Goal: Task Accomplishment & Management: Manage account settings

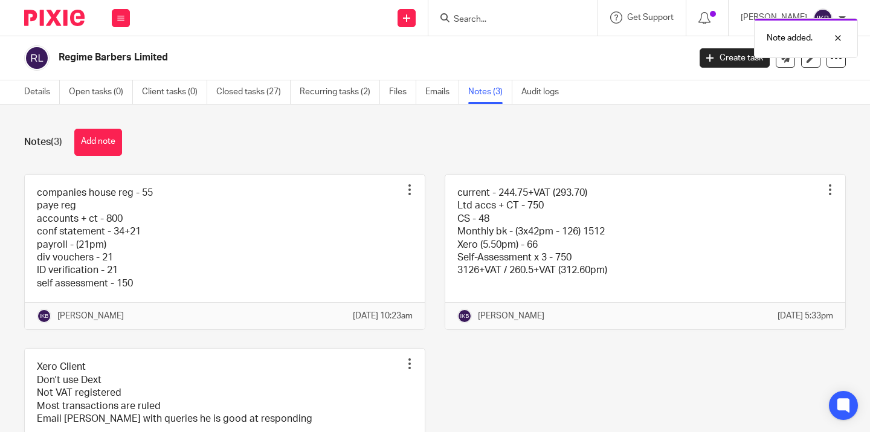
click at [449, 14] on div "Note added." at bounding box center [646, 35] width 423 height 46
click at [447, 18] on div "Note added." at bounding box center [646, 35] width 423 height 46
click at [452, 16] on input "Search" at bounding box center [506, 19] width 109 height 11
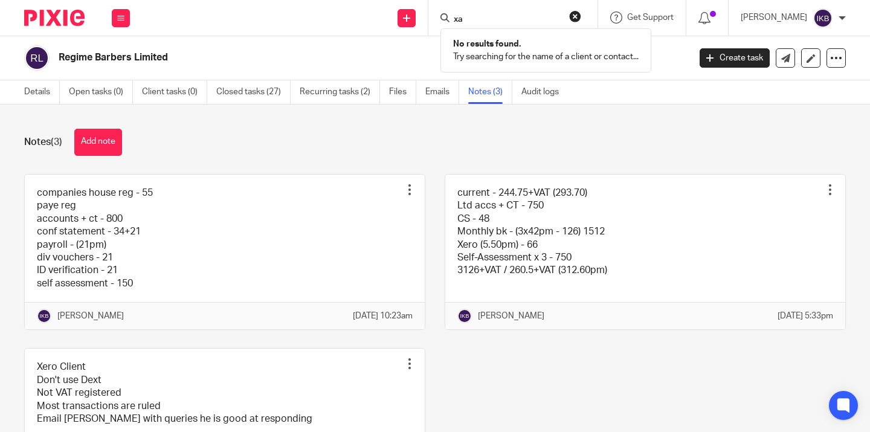
type input "x"
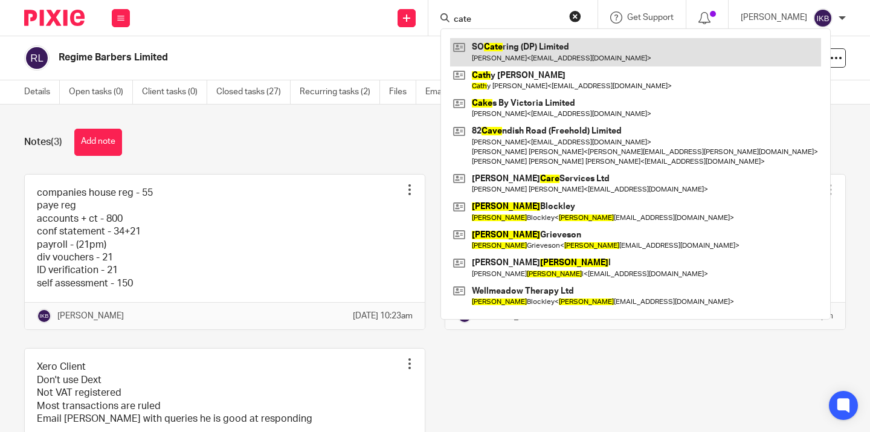
type input "cate"
click at [460, 51] on link at bounding box center [635, 52] width 371 height 28
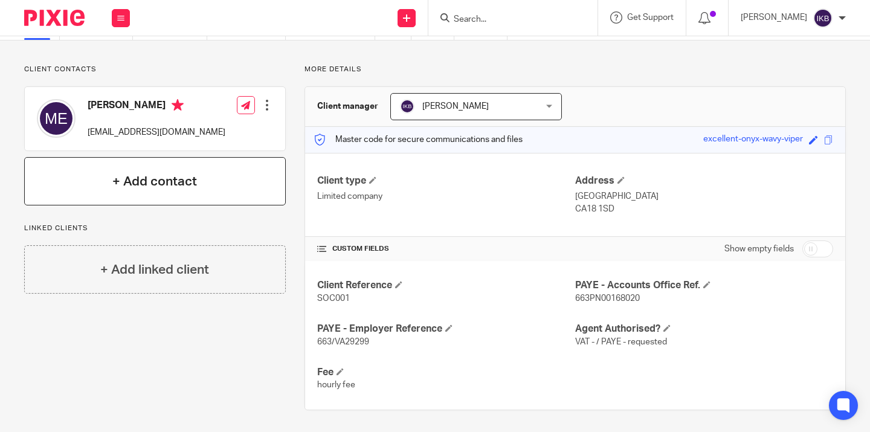
scroll to position [19, 0]
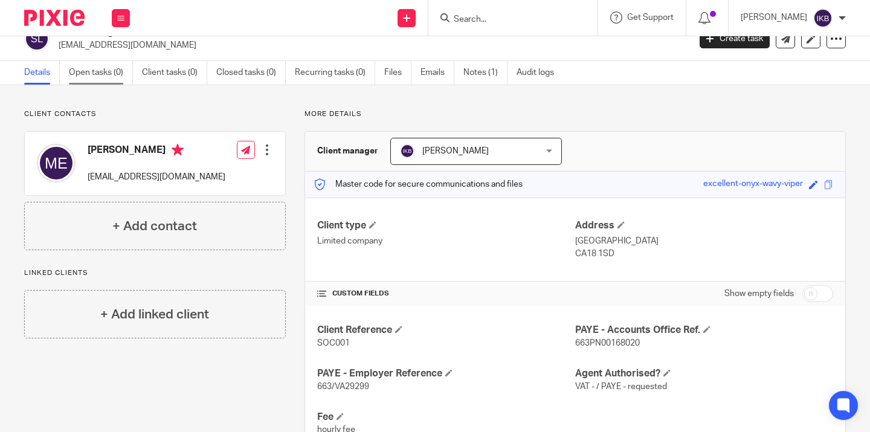
click at [101, 77] on link "Open tasks (0)" at bounding box center [101, 73] width 64 height 24
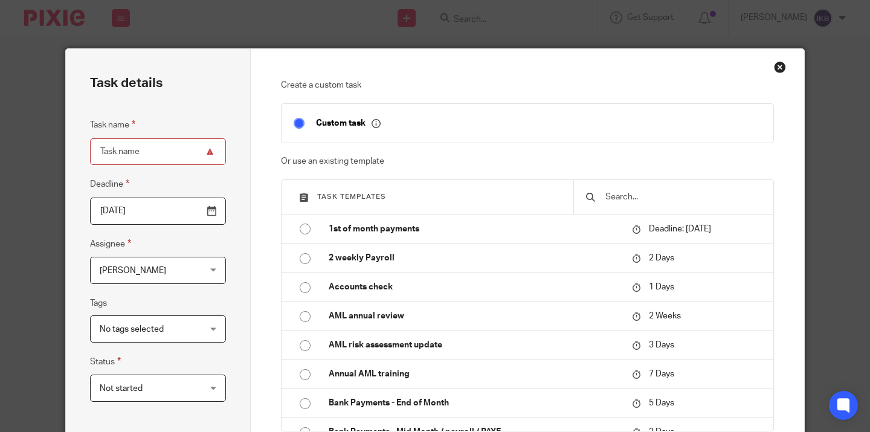
click at [642, 210] on div at bounding box center [673, 197] width 200 height 34
click at [642, 191] on input "text" at bounding box center [682, 196] width 157 height 13
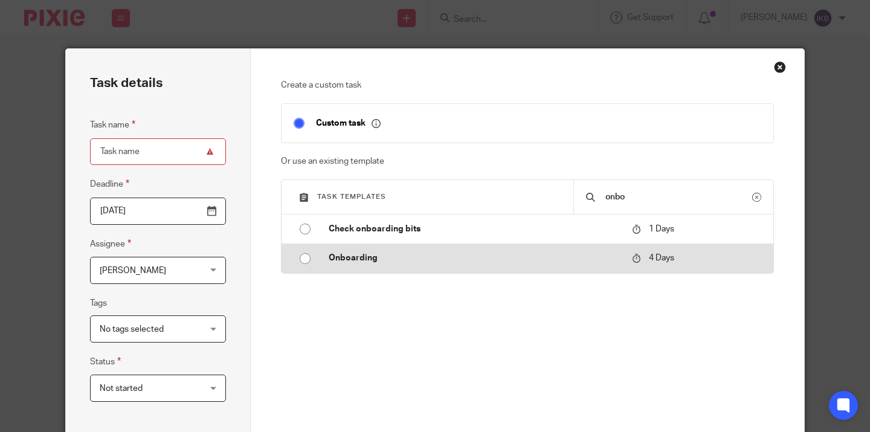
type input "onbo"
click at [540, 266] on td "Onboarding" at bounding box center [470, 257] width 309 height 29
type input "[DATE]"
type input "Onboarding"
checkbox input "false"
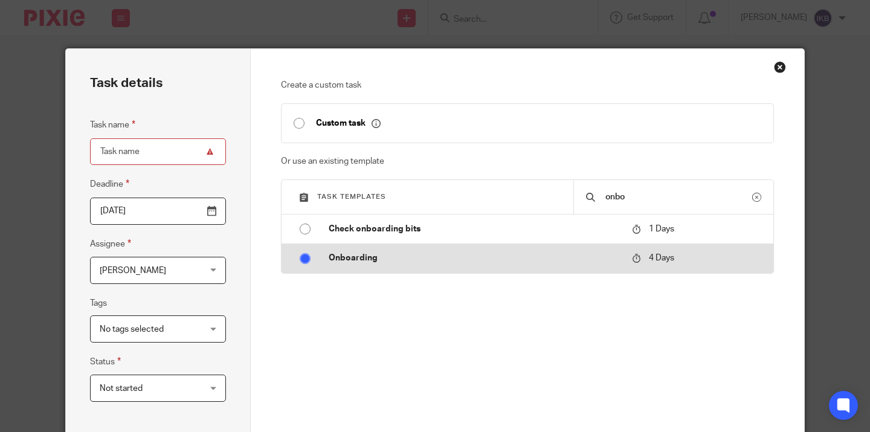
radio input "true"
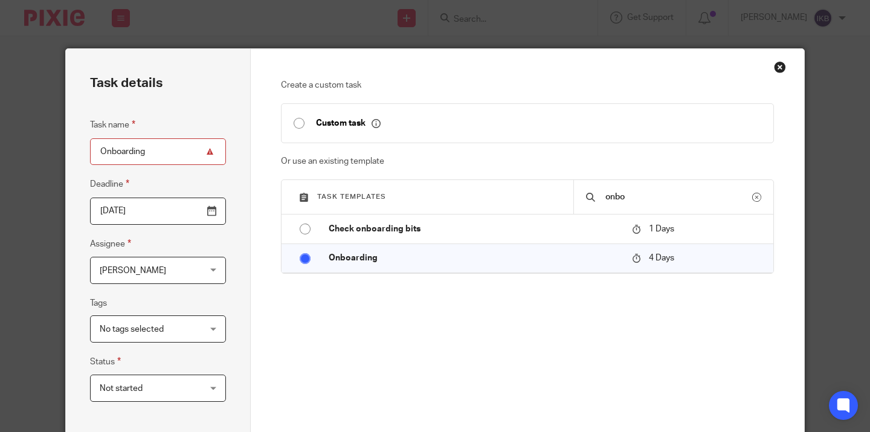
click at [215, 213] on input "2025-08-14" at bounding box center [158, 210] width 136 height 27
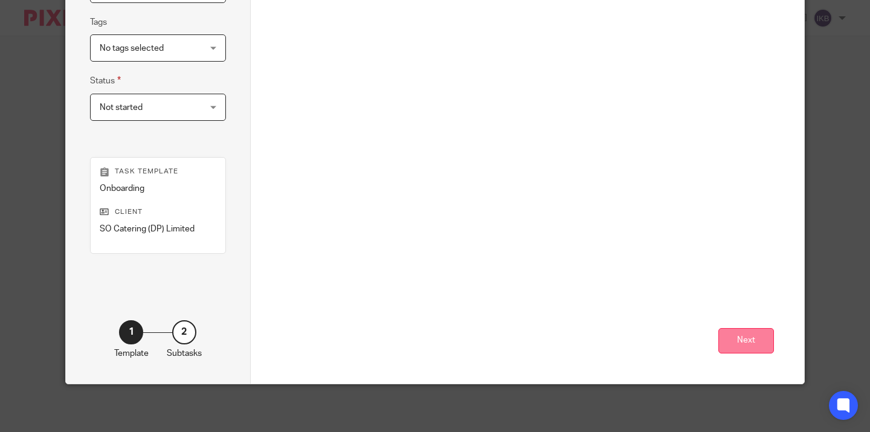
scroll to position [280, 0]
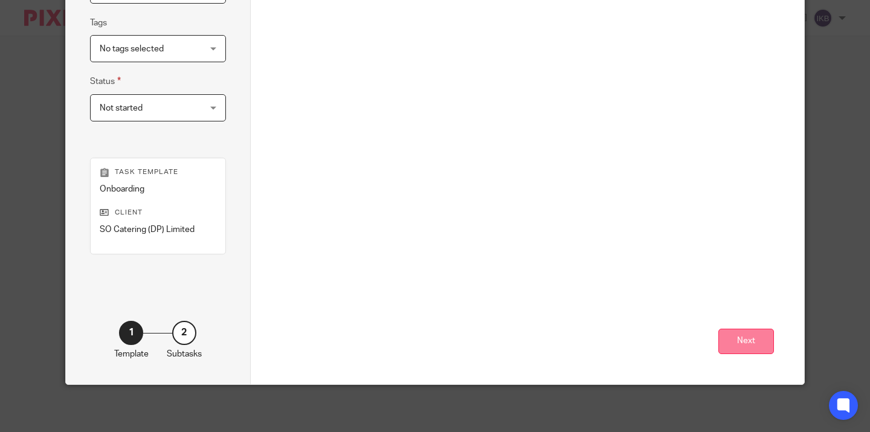
click at [745, 339] on button "Next" at bounding box center [746, 341] width 56 height 26
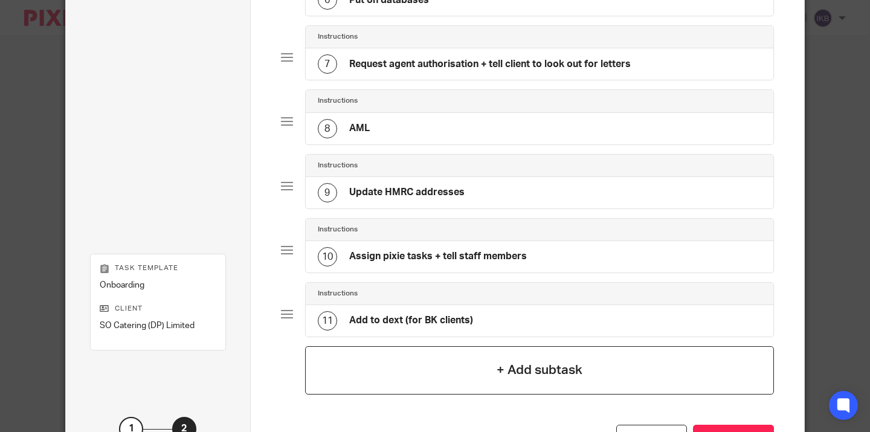
scroll to position [530, 0]
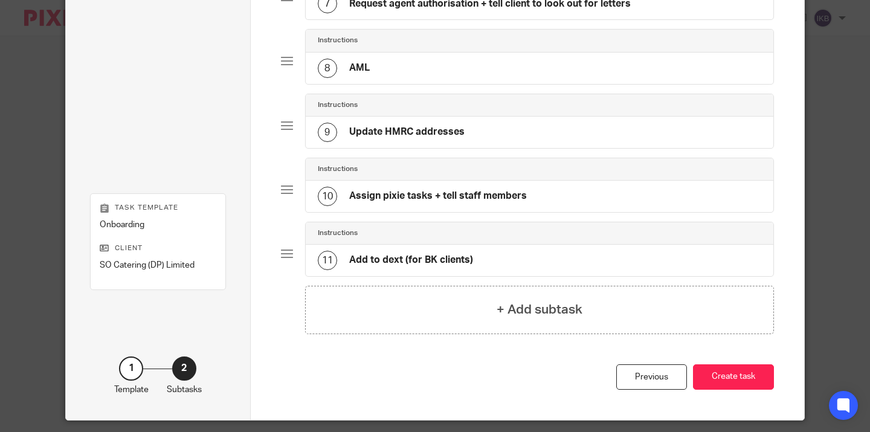
click at [714, 379] on button "Create task" at bounding box center [733, 377] width 81 height 26
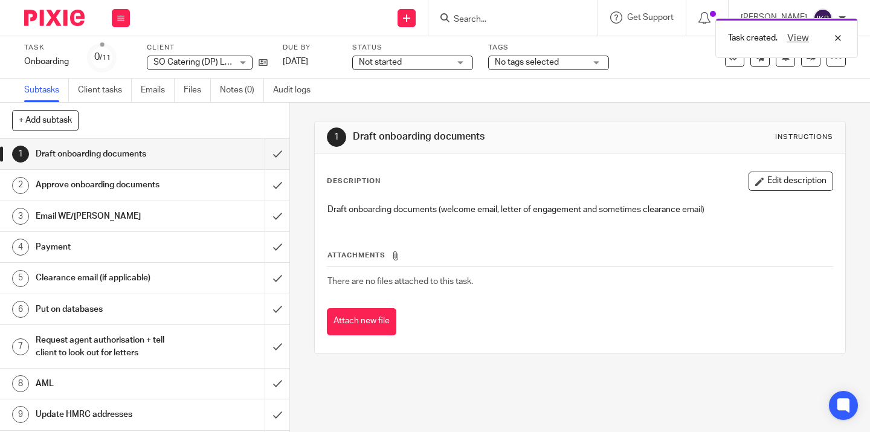
click at [46, 23] on img at bounding box center [54, 18] width 60 height 16
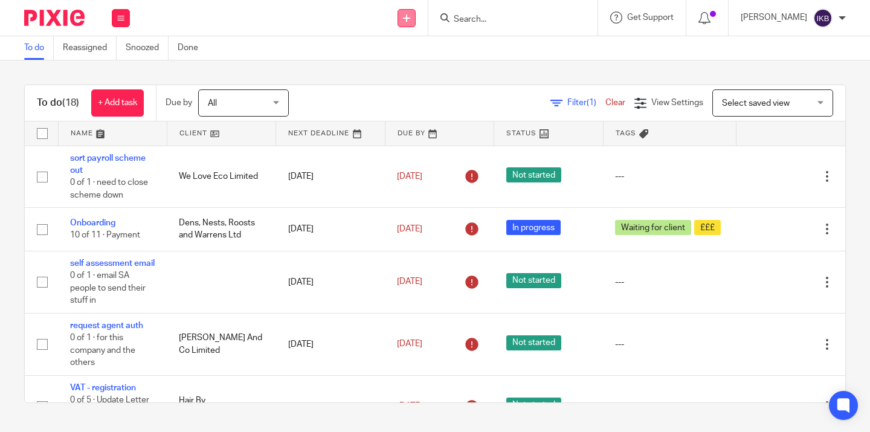
click at [397, 26] on link at bounding box center [406, 18] width 18 height 18
click at [460, 17] on input "Search" at bounding box center [506, 19] width 109 height 11
type input "g"
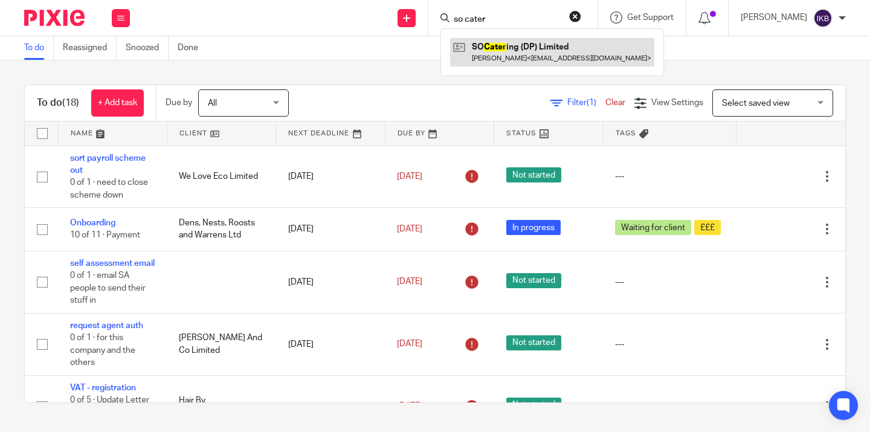
type input "so cater"
click at [514, 60] on link at bounding box center [552, 52] width 204 height 28
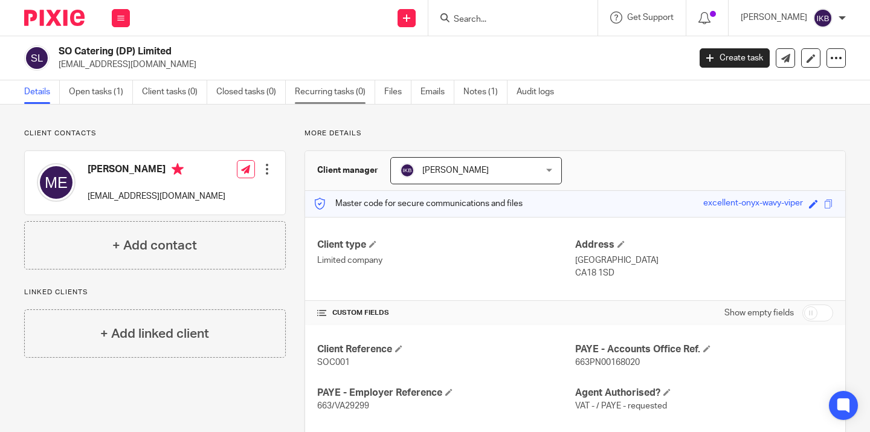
click at [356, 87] on link "Recurring tasks (0)" at bounding box center [335, 92] width 80 height 24
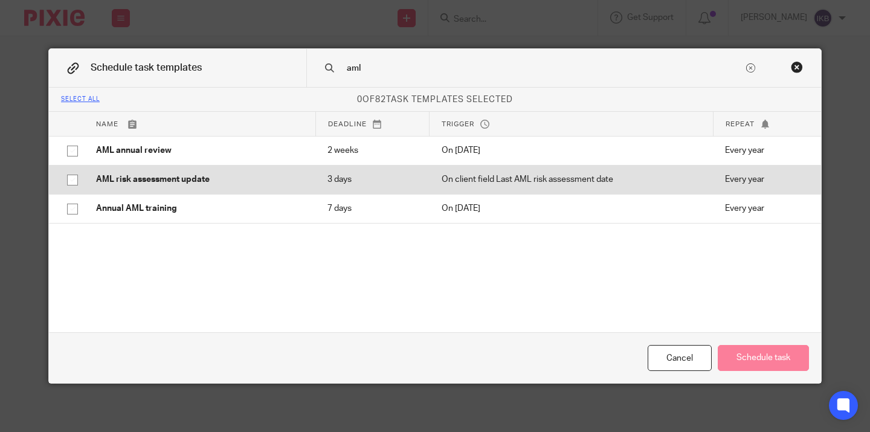
type input "aml"
click at [156, 187] on td "AML risk assessment update" at bounding box center [199, 179] width 231 height 29
checkbox input "true"
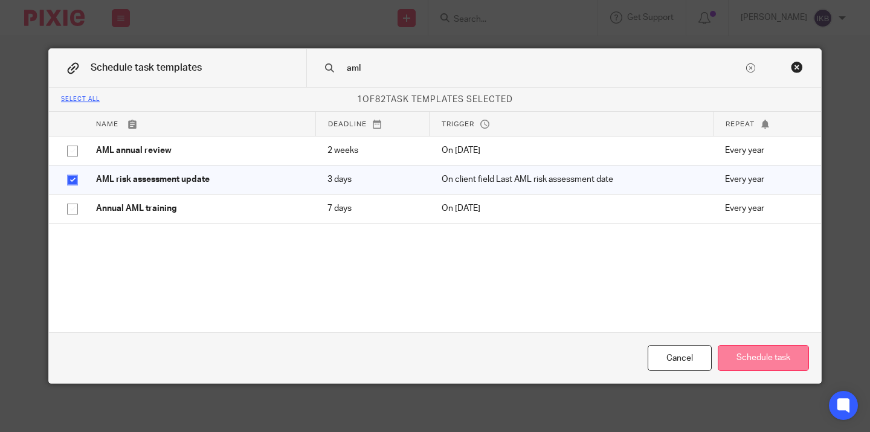
click at [784, 347] on button "Schedule task" at bounding box center [762, 358] width 91 height 26
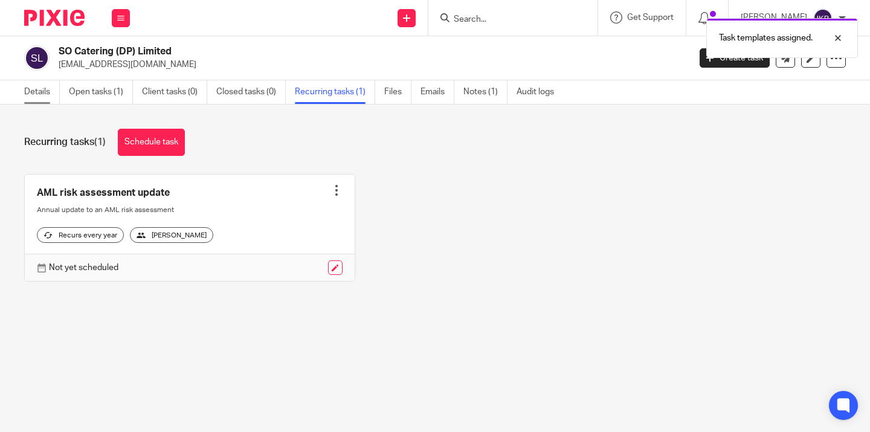
click at [44, 95] on link "Details" at bounding box center [42, 92] width 36 height 24
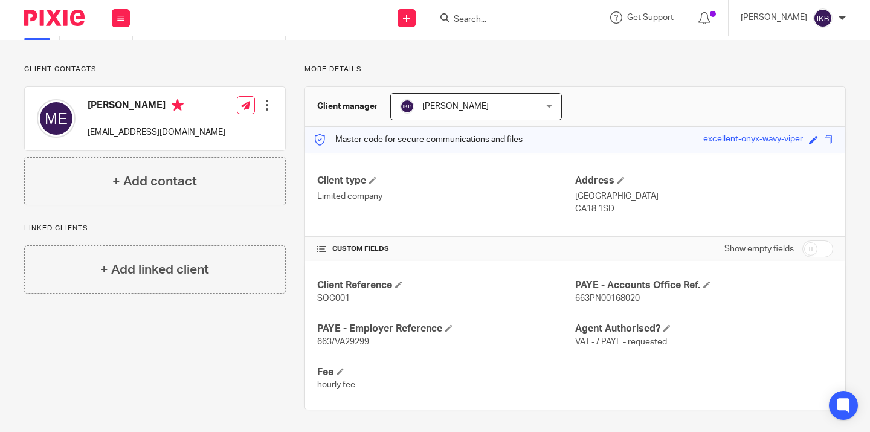
click at [818, 251] on input "checkbox" at bounding box center [817, 248] width 31 height 17
checkbox input "true"
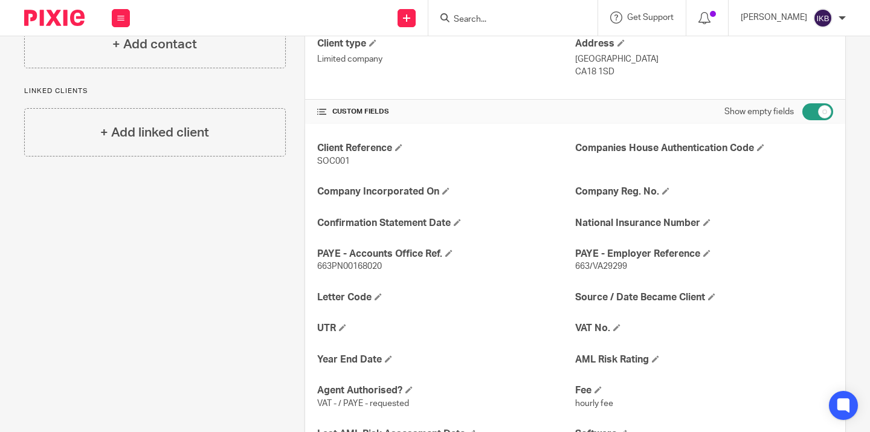
scroll to position [241, 0]
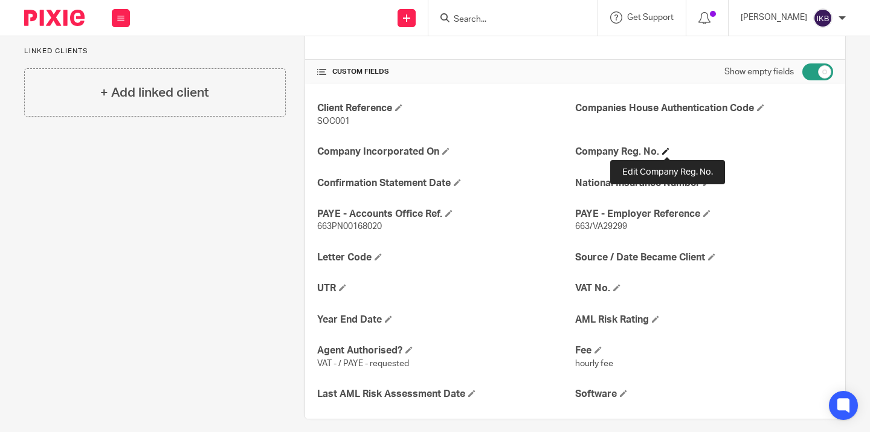
click at [667, 147] on span at bounding box center [665, 150] width 7 height 7
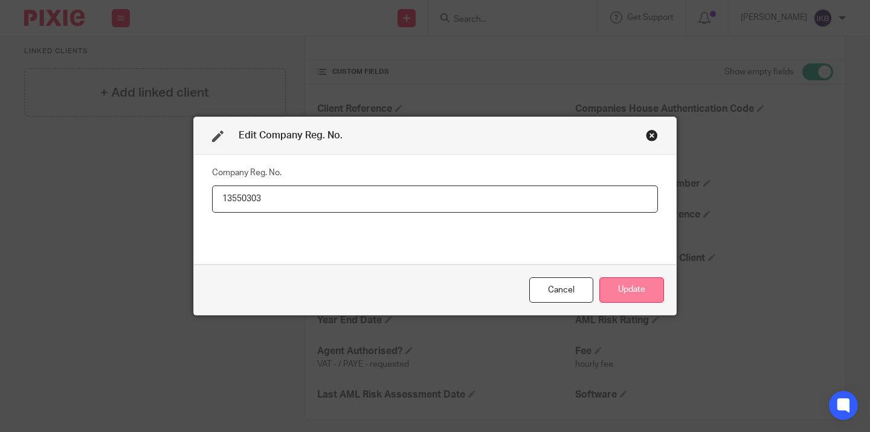
type input "13550303"
click at [630, 279] on button "Update" at bounding box center [631, 290] width 65 height 26
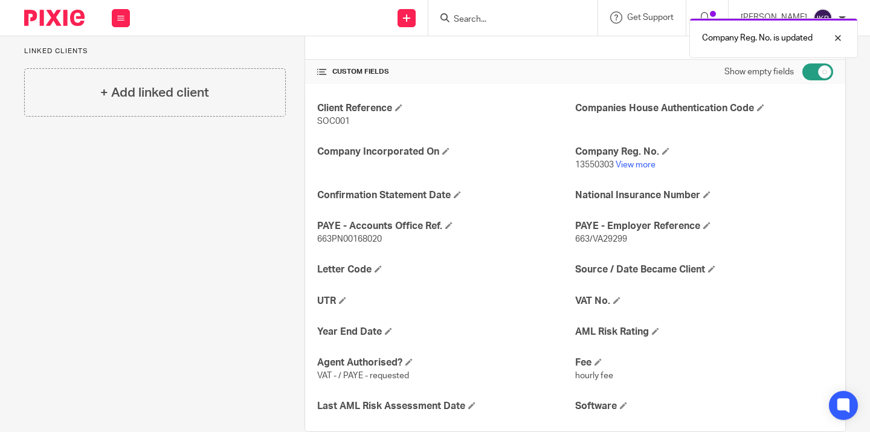
click at [819, 72] on input "checkbox" at bounding box center [817, 71] width 31 height 17
checkbox input "false"
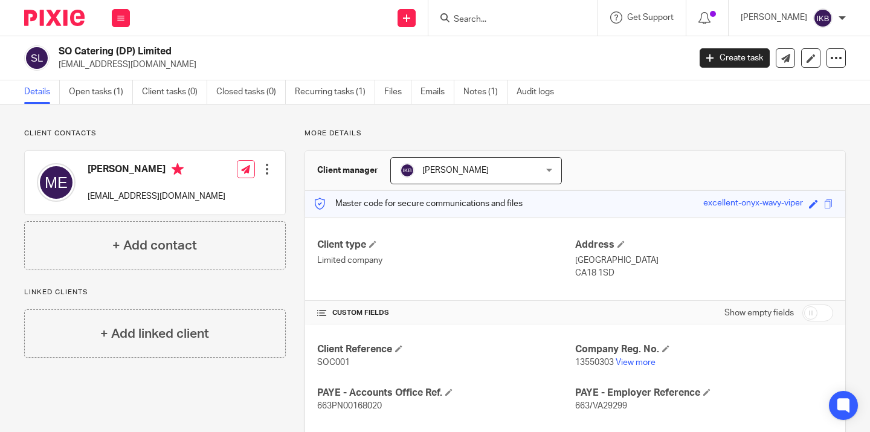
scroll to position [58, 0]
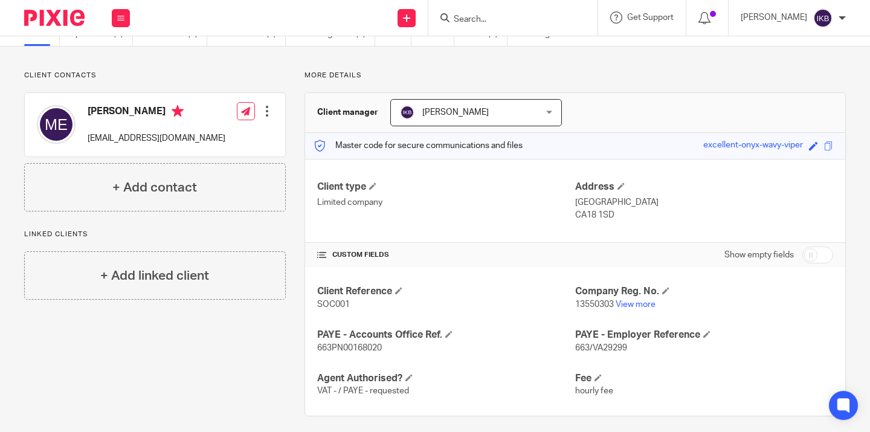
click at [472, 14] on input "Search" at bounding box center [506, 19] width 109 height 11
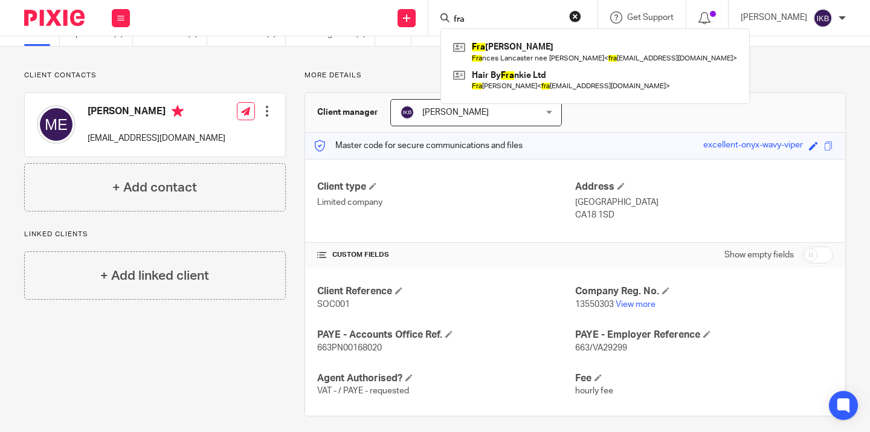
type input "fra"
click at [379, 63] on div "Client contacts Mario Errigo marioerrigo@btinternet.com Edit contact Create cli…" at bounding box center [435, 243] width 870 height 394
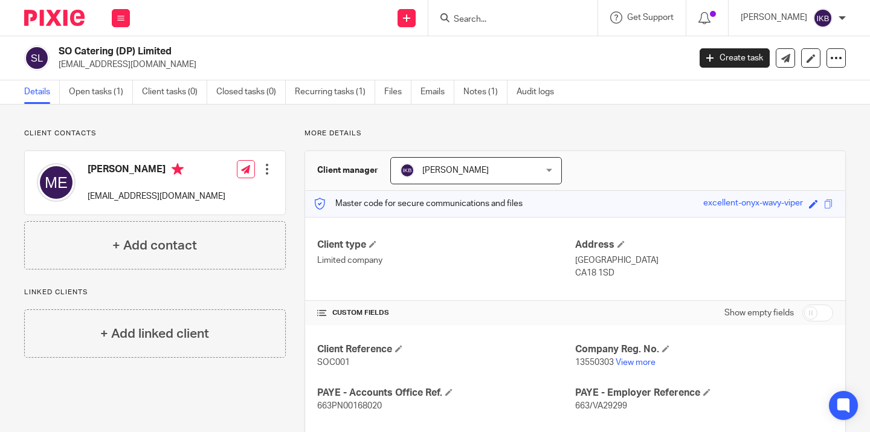
scroll to position [0, 0]
click at [397, 24] on link at bounding box center [406, 18] width 18 height 18
click at [382, 88] on link "Add client" at bounding box center [380, 92] width 74 height 18
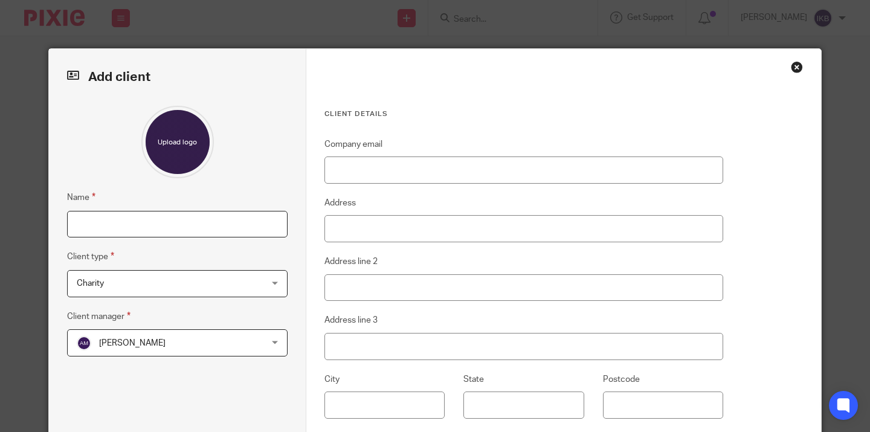
scroll to position [51, 0]
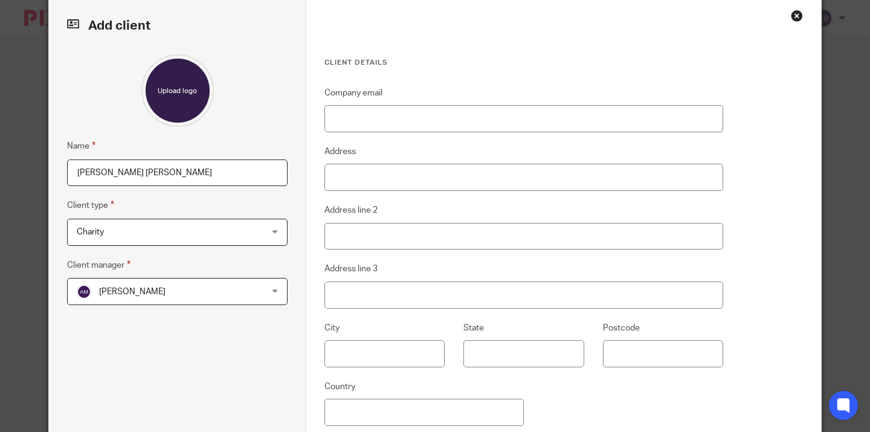
type input "[PERSON_NAME] [PERSON_NAME]"
click at [232, 232] on span "Charity" at bounding box center [161, 231] width 168 height 25
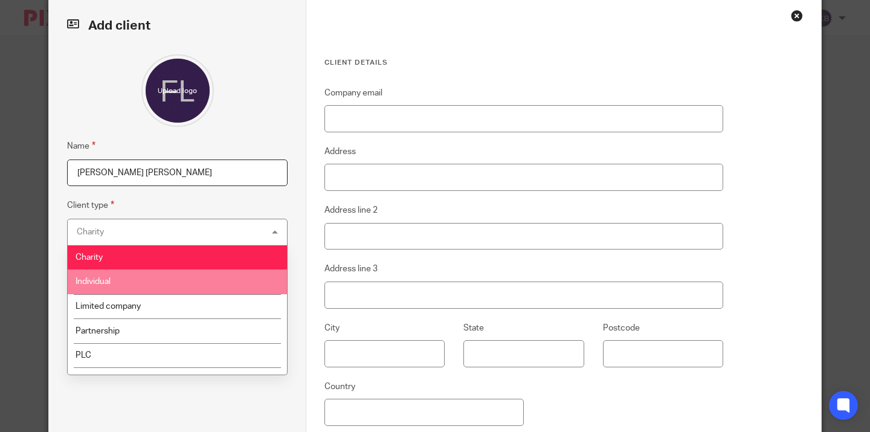
click at [219, 290] on li "Individual" at bounding box center [177, 281] width 219 height 25
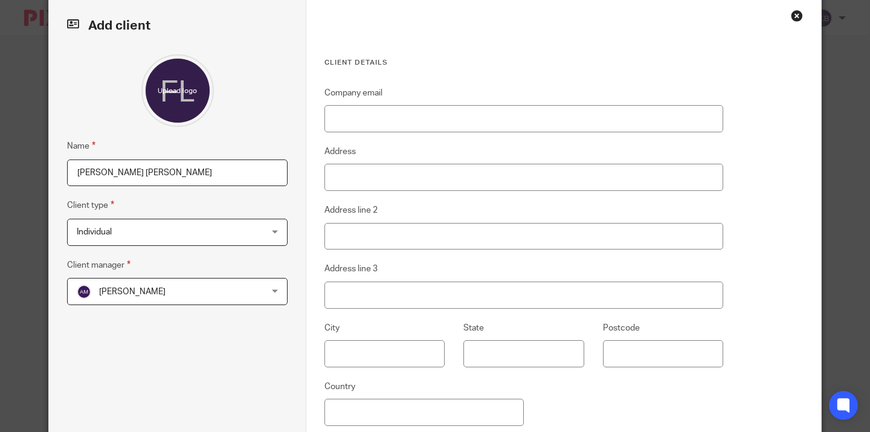
click at [220, 293] on span "[PERSON_NAME]" at bounding box center [161, 290] width 168 height 25
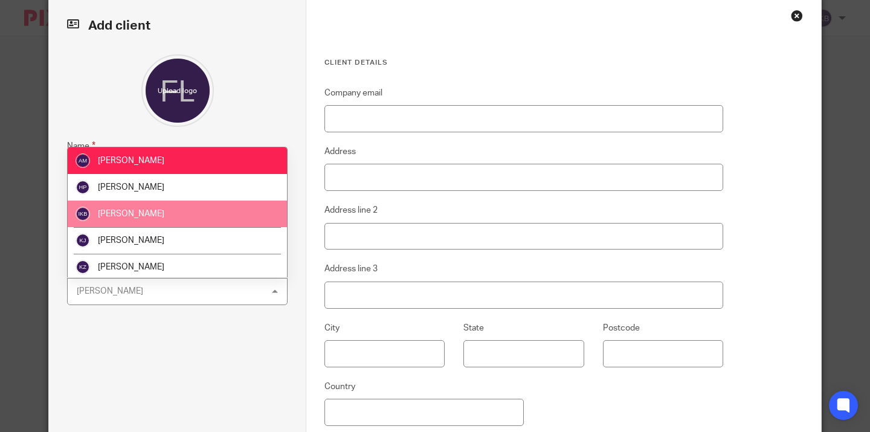
click at [228, 217] on li "[PERSON_NAME]" at bounding box center [177, 213] width 219 height 27
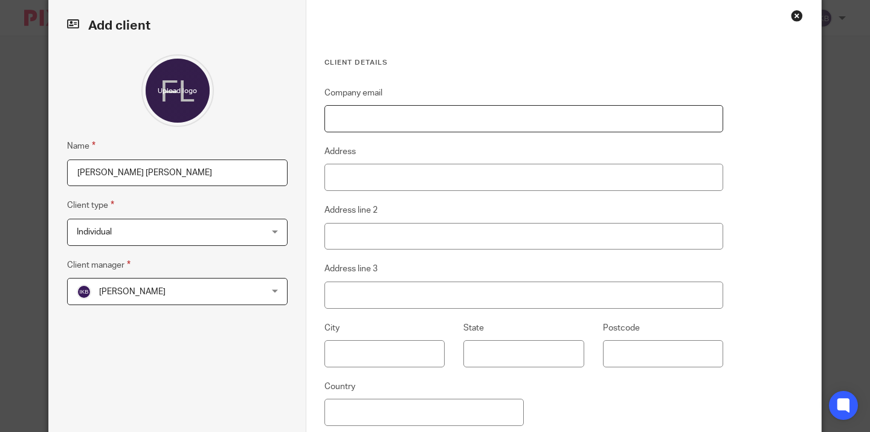
paste input "[EMAIL_ADDRESS][DOMAIN_NAME]"
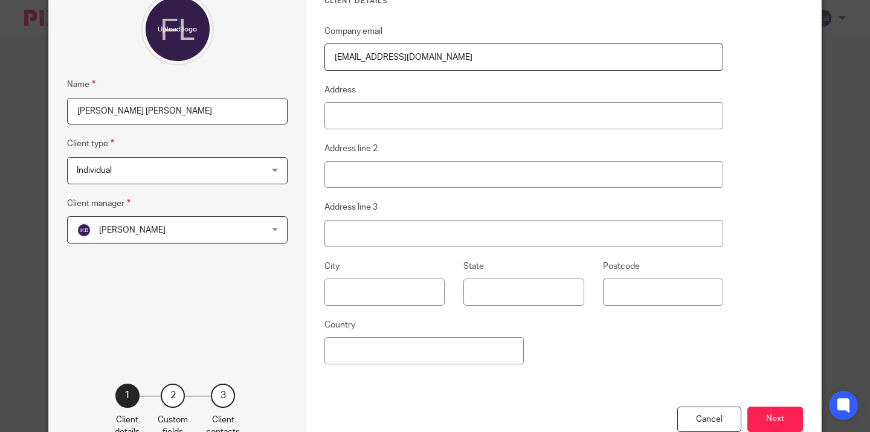
scroll to position [120, 0]
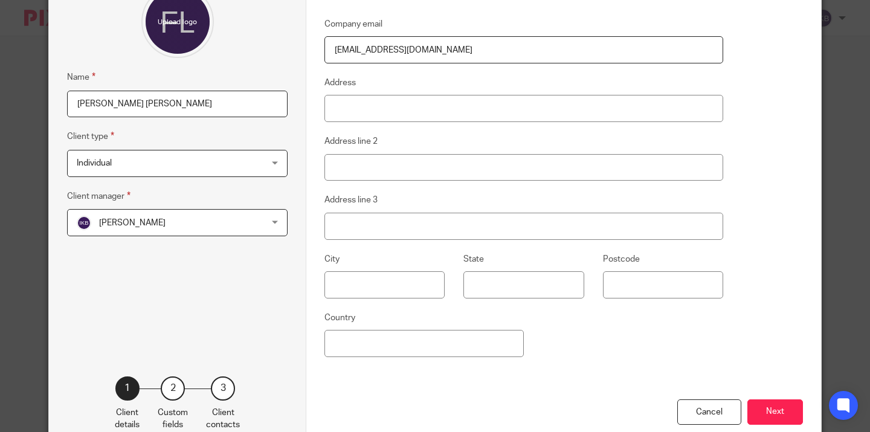
type input "[EMAIL_ADDRESS][DOMAIN_NAME]"
click at [773, 399] on div "Cancel Next" at bounding box center [563, 421] width 478 height 44
click at [773, 402] on button "Next" at bounding box center [775, 412] width 56 height 26
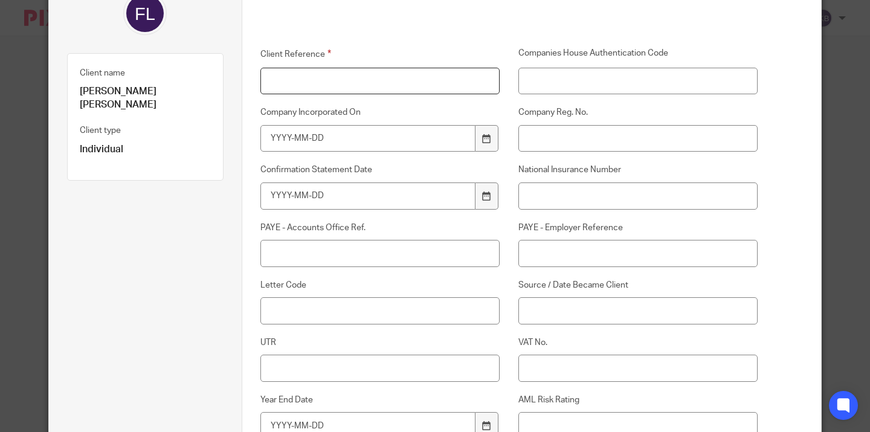
click at [371, 68] on input "Client Reference" at bounding box center [379, 81] width 239 height 27
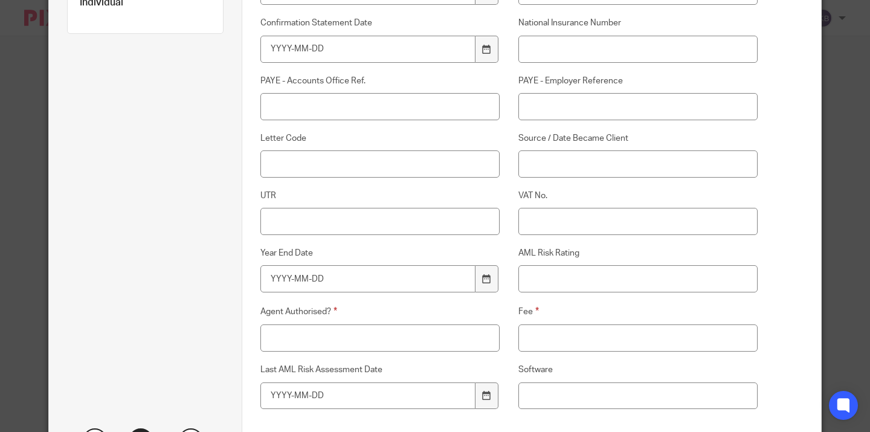
scroll to position [276, 0]
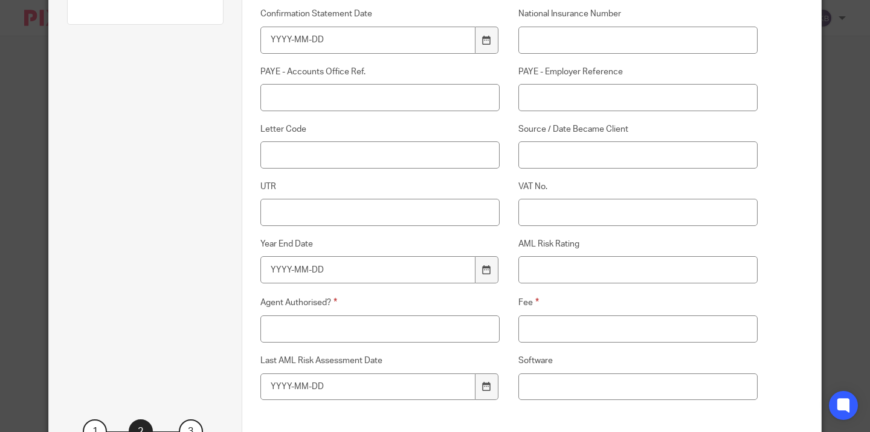
type input "LAI001"
click at [559, 331] on input "Fee" at bounding box center [637, 328] width 239 height 27
type input "hourly - 42+vat"
click at [407, 315] on input "Agent Authorised?" at bounding box center [379, 328] width 239 height 27
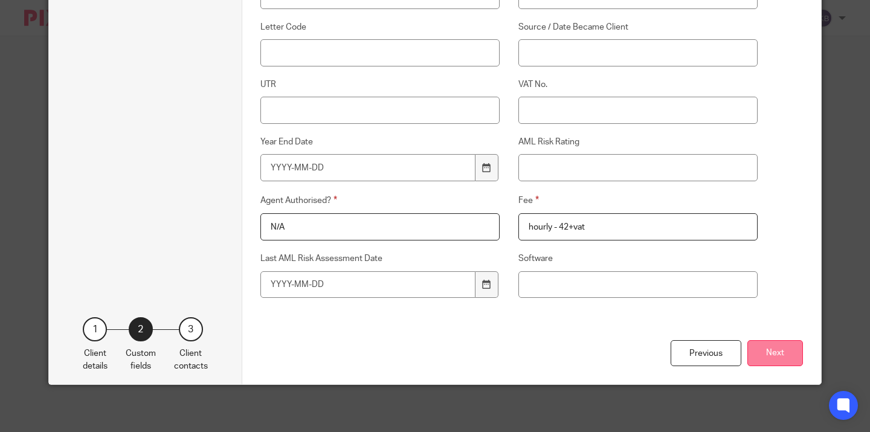
type input "N/A"
click at [781, 362] on button "Next" at bounding box center [775, 354] width 56 height 26
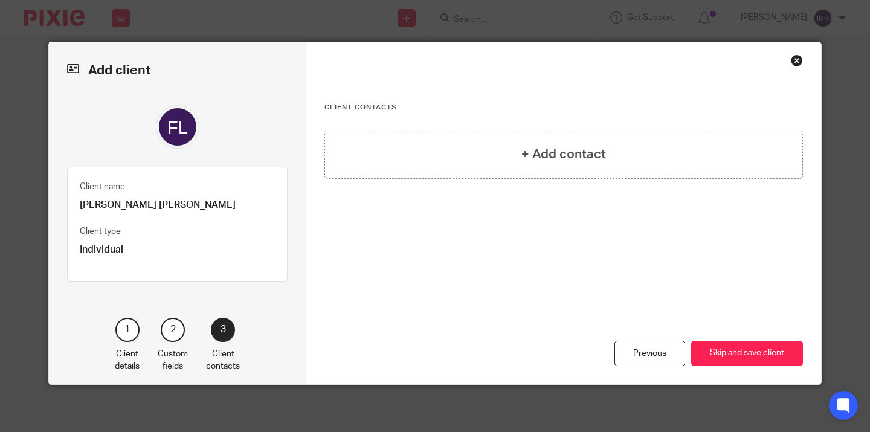
click at [781, 362] on button "Skip and save client" at bounding box center [747, 354] width 112 height 26
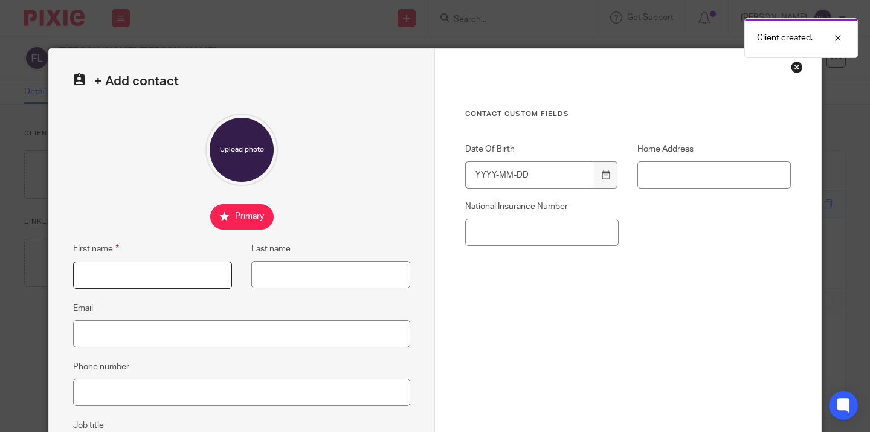
drag, startPoint x: 0, startPoint y: 0, endPoint x: 159, endPoint y: 271, distance: 313.7
type input "G"
type input "Fraser"
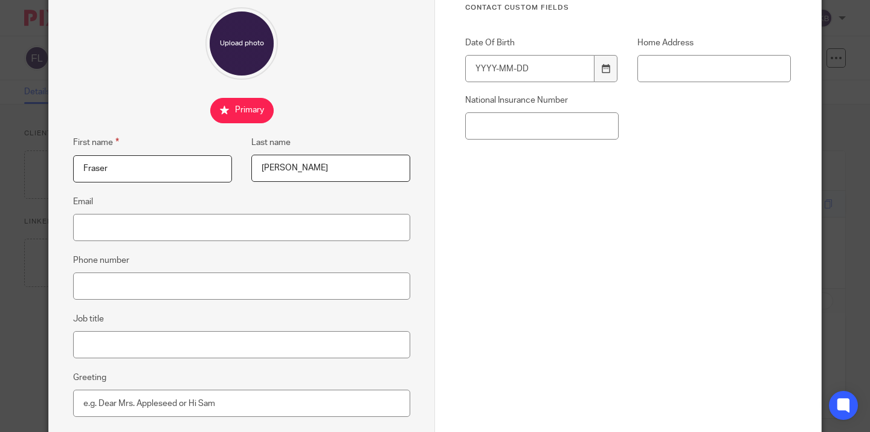
scroll to position [130, 0]
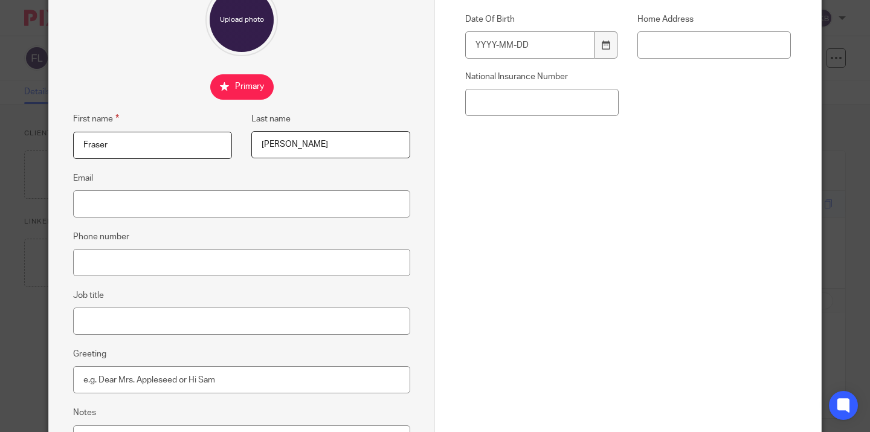
type input "[PERSON_NAME]"
paste input "[EMAIL_ADDRESS][DOMAIN_NAME]"
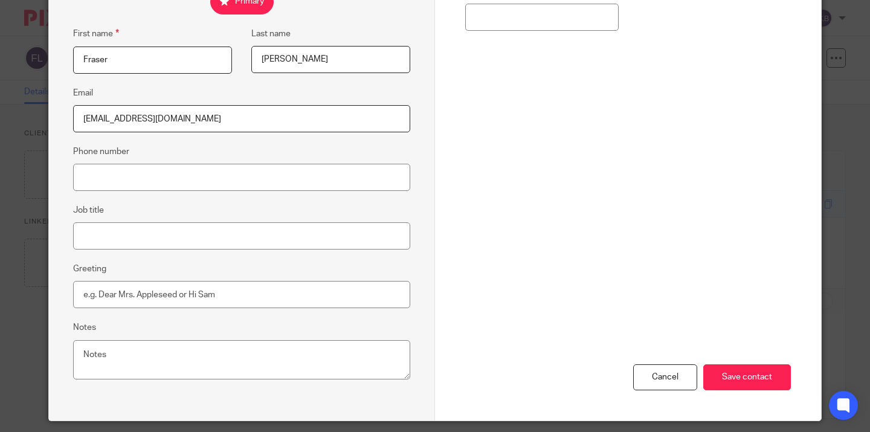
scroll to position [229, 0]
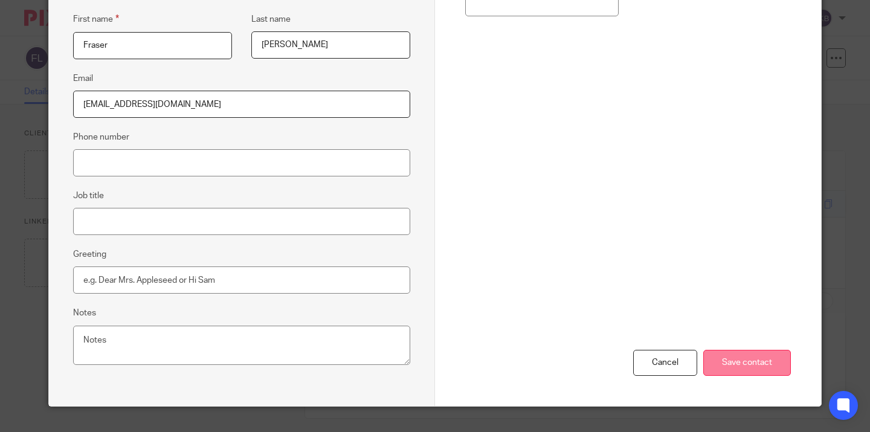
type input "[EMAIL_ADDRESS][DOMAIN_NAME]"
click at [773, 365] on input "Save contact" at bounding box center [747, 363] width 88 height 26
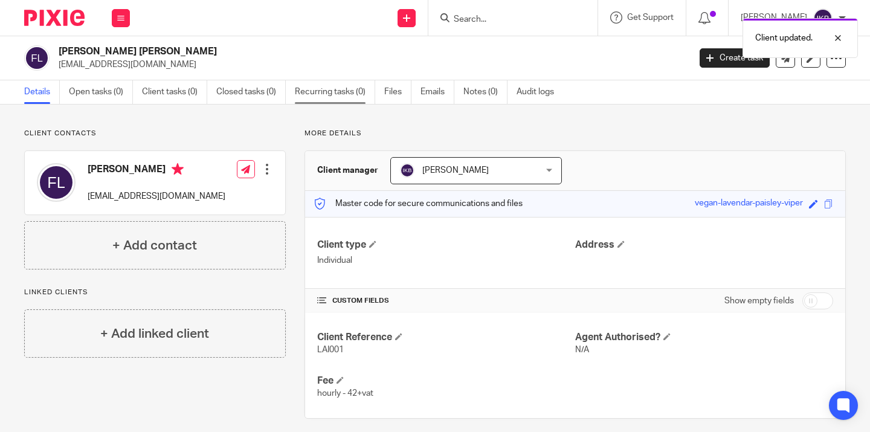
click at [336, 91] on link "Recurring tasks (0)" at bounding box center [335, 92] width 80 height 24
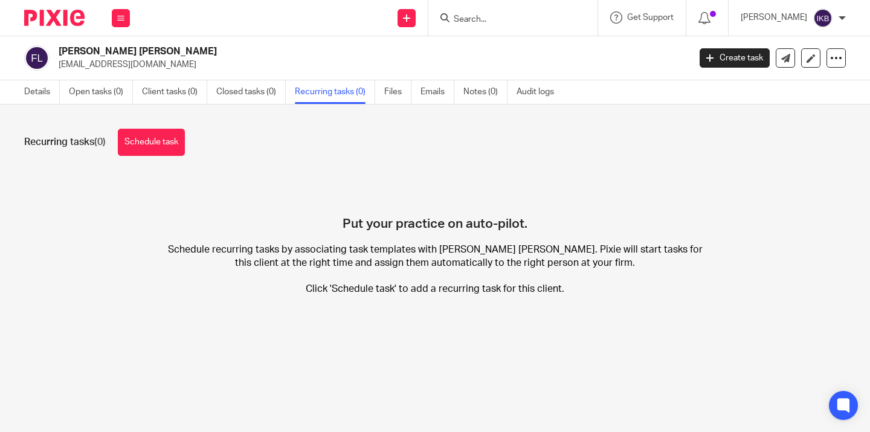
click at [466, 24] on input "Search" at bounding box center [506, 19] width 109 height 11
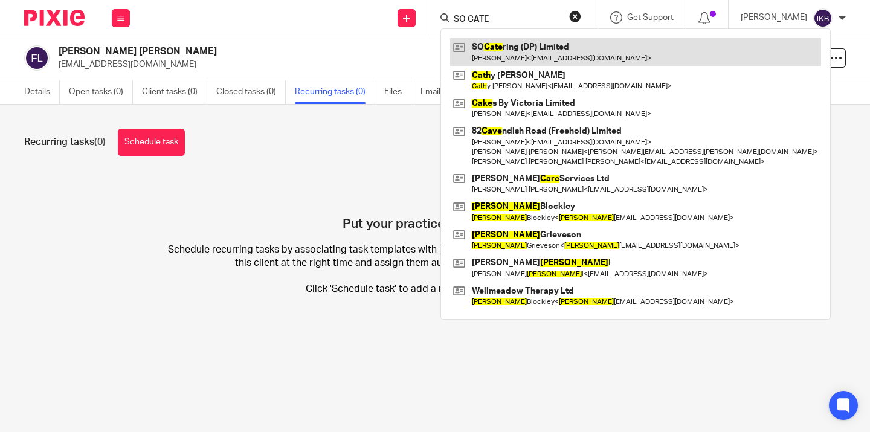
type input "SO CATE"
click at [478, 57] on link at bounding box center [635, 52] width 371 height 28
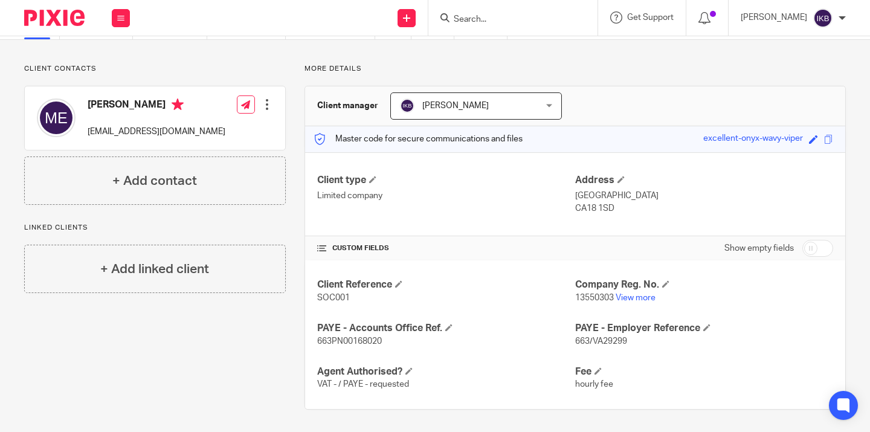
scroll to position [64, 0]
click at [815, 245] on input "checkbox" at bounding box center [817, 248] width 31 height 17
checkbox input "true"
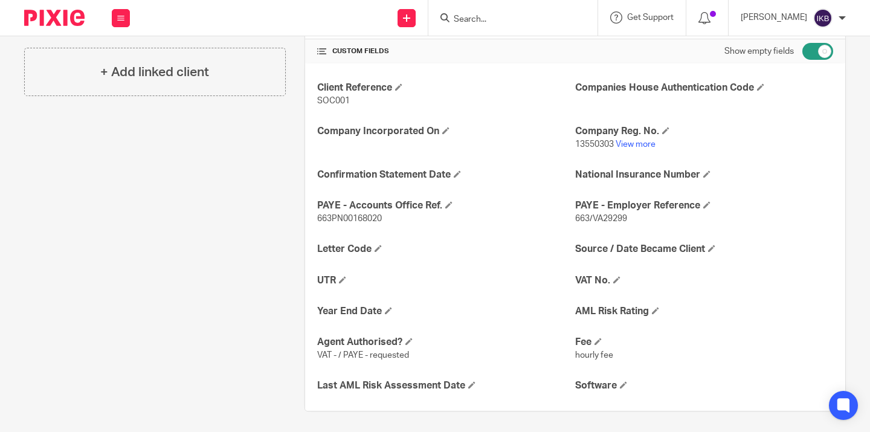
scroll to position [261, 0]
click at [659, 310] on span at bounding box center [655, 310] width 7 height 7
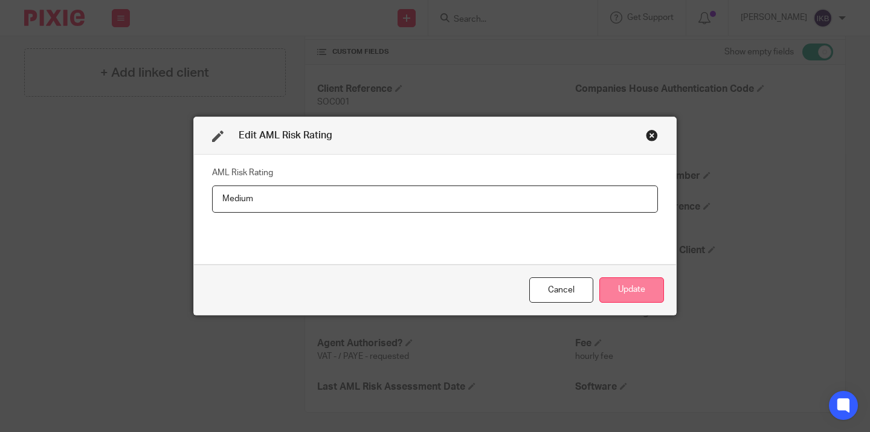
type input "Medium"
click at [619, 296] on button "Update" at bounding box center [631, 290] width 65 height 26
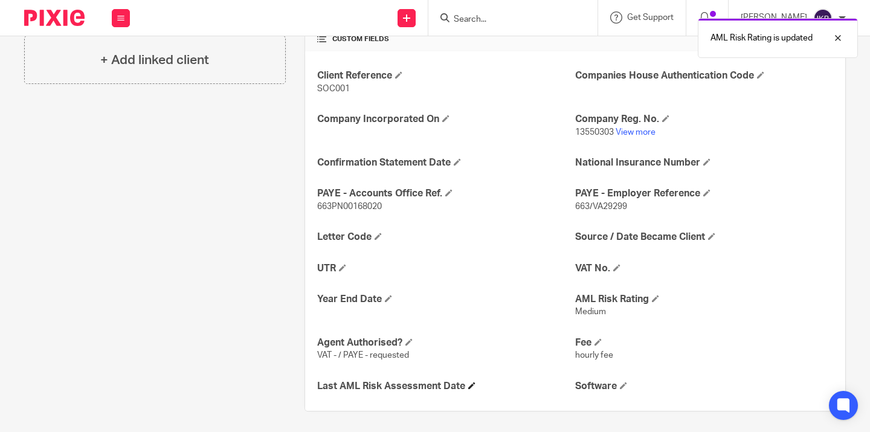
scroll to position [273, 0]
click at [467, 382] on h4 "Last AML Risk Assessment Date" at bounding box center [446, 386] width 258 height 13
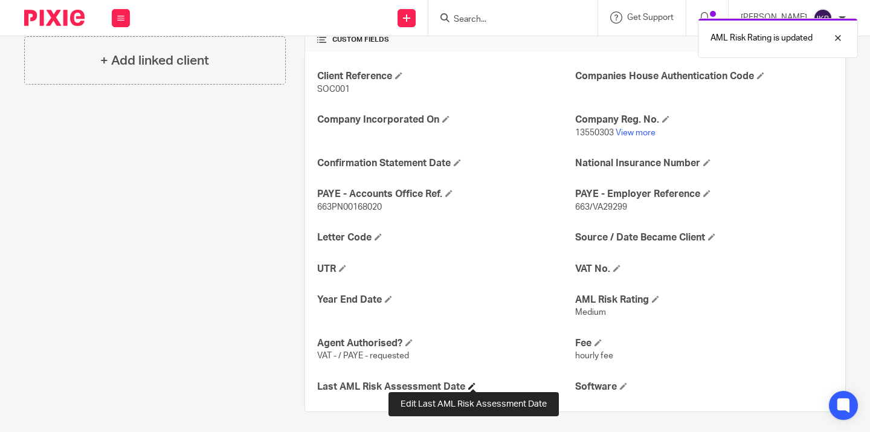
click at [472, 382] on span at bounding box center [471, 385] width 7 height 7
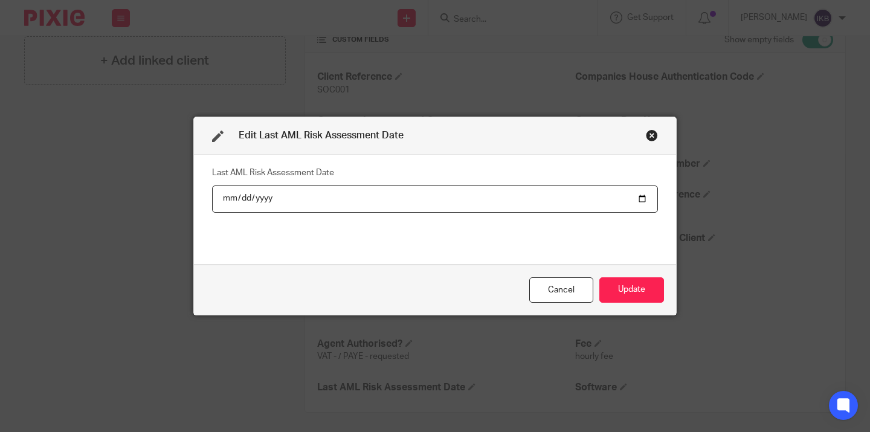
click at [631, 290] on button "Update" at bounding box center [631, 290] width 65 height 26
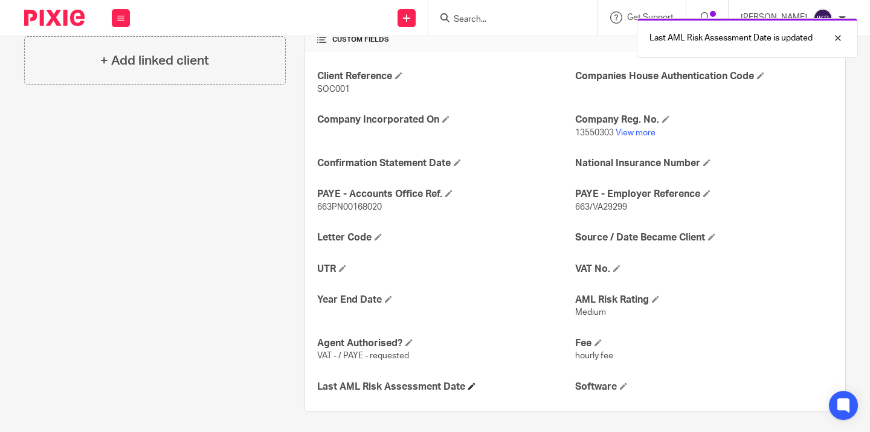
click at [467, 381] on h4 "Last AML Risk Assessment Date" at bounding box center [446, 386] width 258 height 13
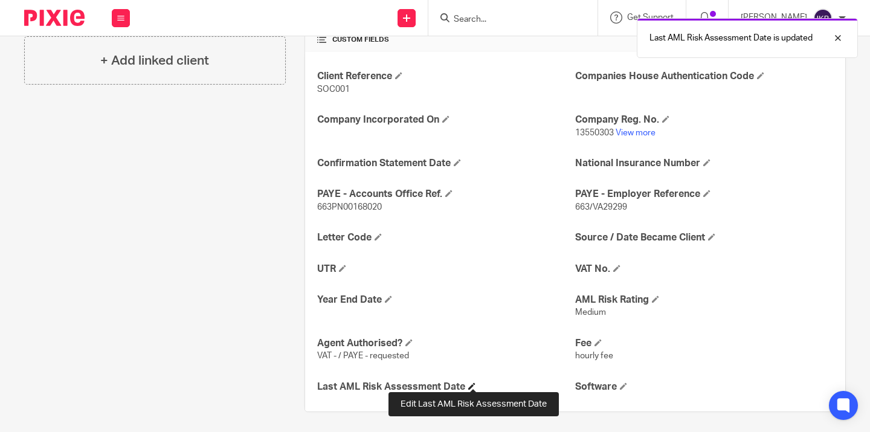
click at [472, 382] on span at bounding box center [471, 385] width 7 height 7
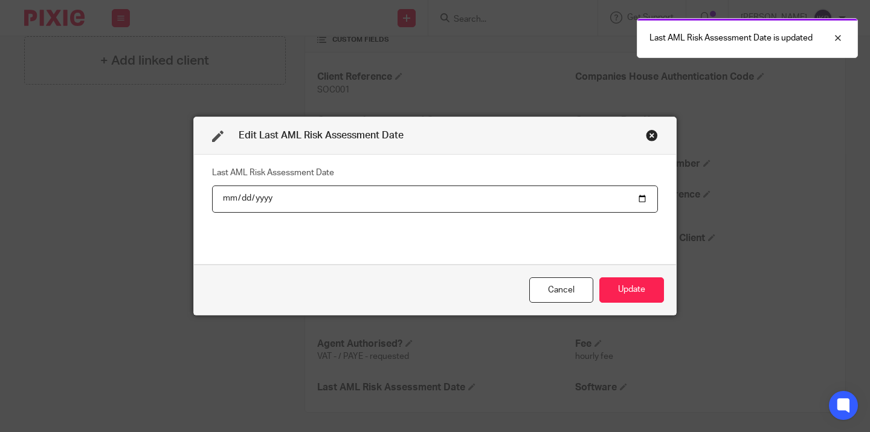
click at [244, 201] on input "date" at bounding box center [435, 198] width 446 height 27
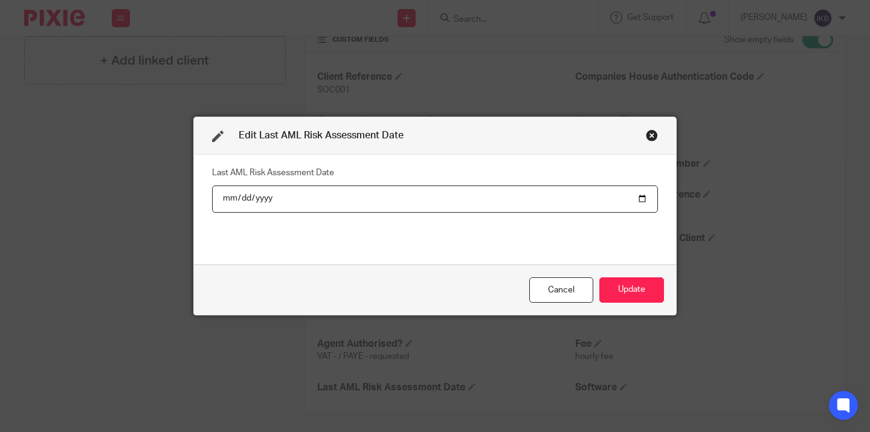
click at [266, 203] on input "date" at bounding box center [435, 198] width 446 height 27
type input "[DATE]"
click at [623, 295] on button "Update" at bounding box center [631, 290] width 65 height 26
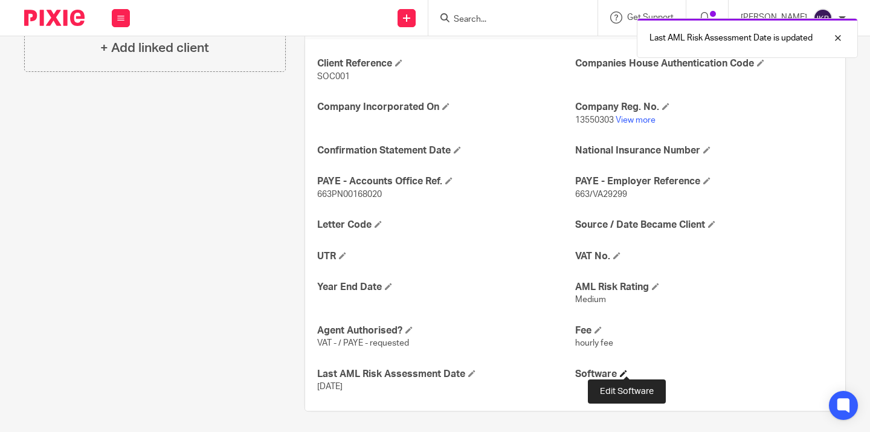
scroll to position [285, 0]
click at [623, 370] on span at bounding box center [623, 373] width 7 height 7
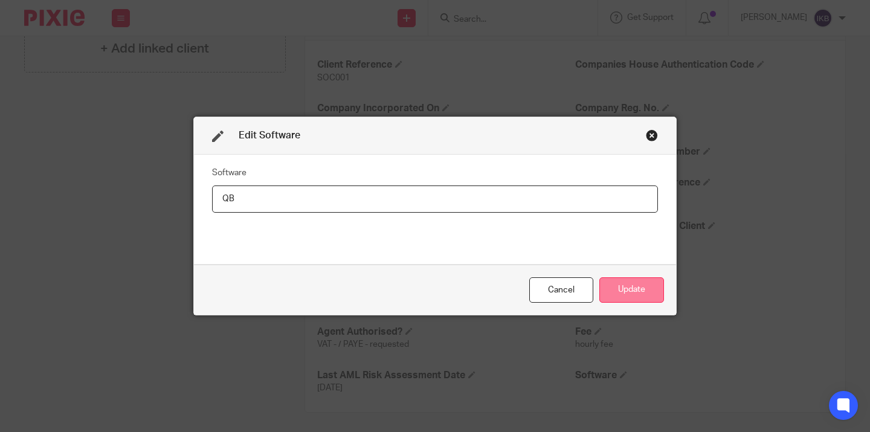
type input "QB"
click at [629, 288] on button "Update" at bounding box center [631, 290] width 65 height 26
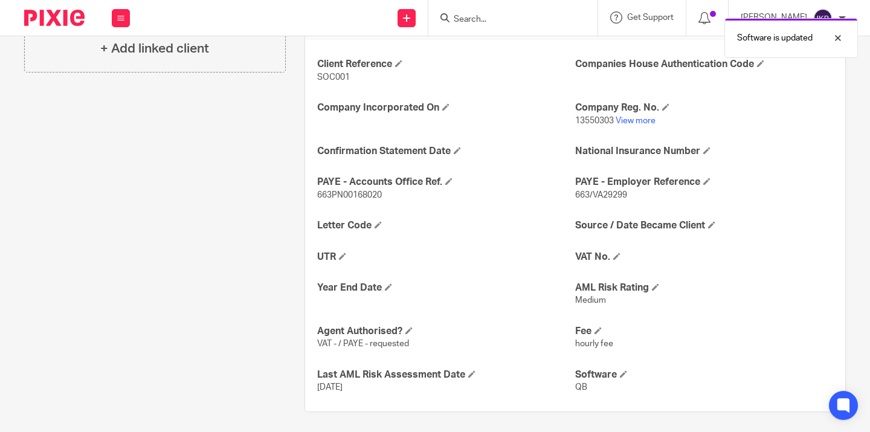
scroll to position [232, 0]
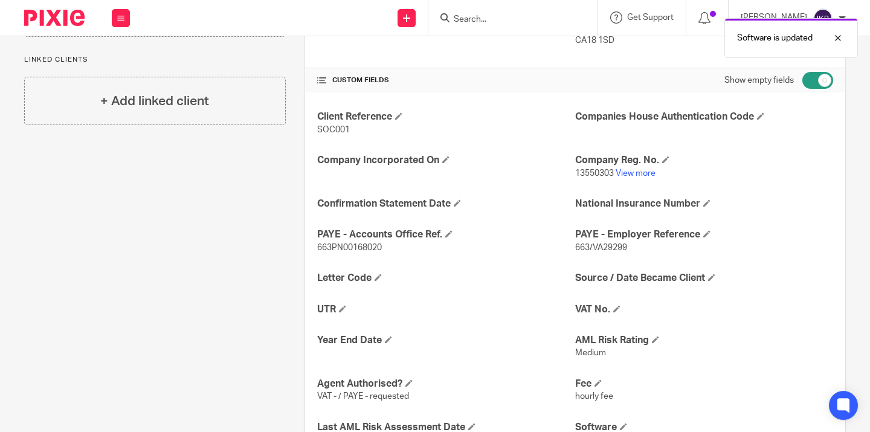
click at [818, 85] on input "checkbox" at bounding box center [817, 80] width 31 height 17
checkbox input "false"
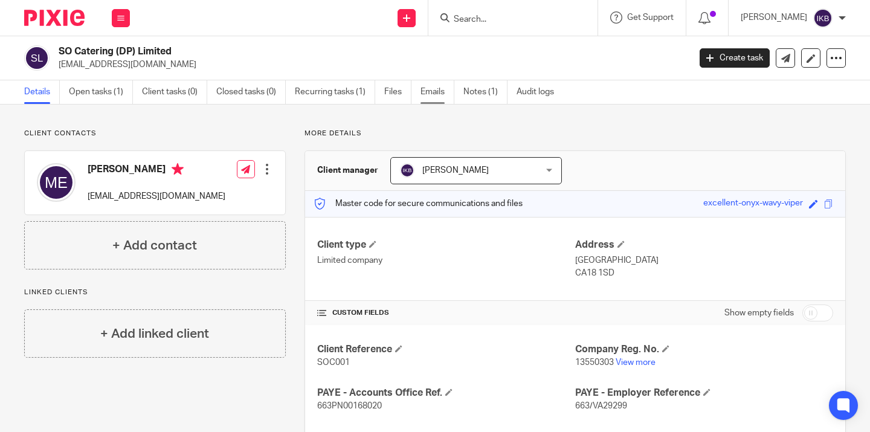
scroll to position [0, 0]
click at [493, 101] on link "Notes (1)" at bounding box center [485, 92] width 44 height 24
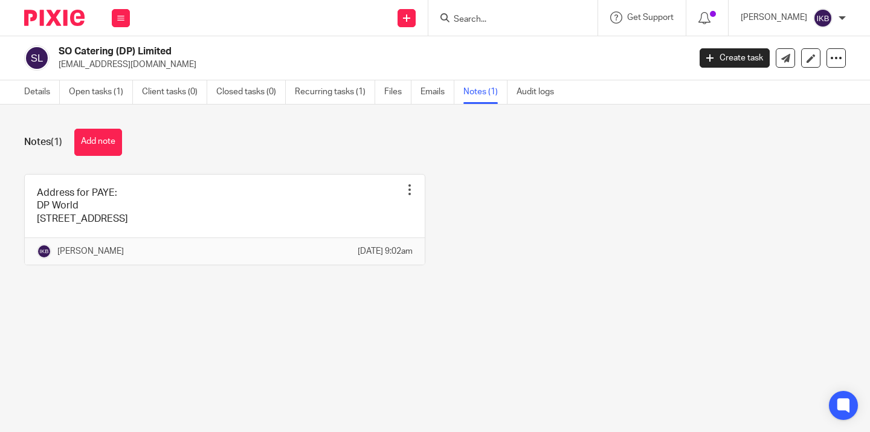
click at [45, 92] on link "Details" at bounding box center [42, 92] width 36 height 24
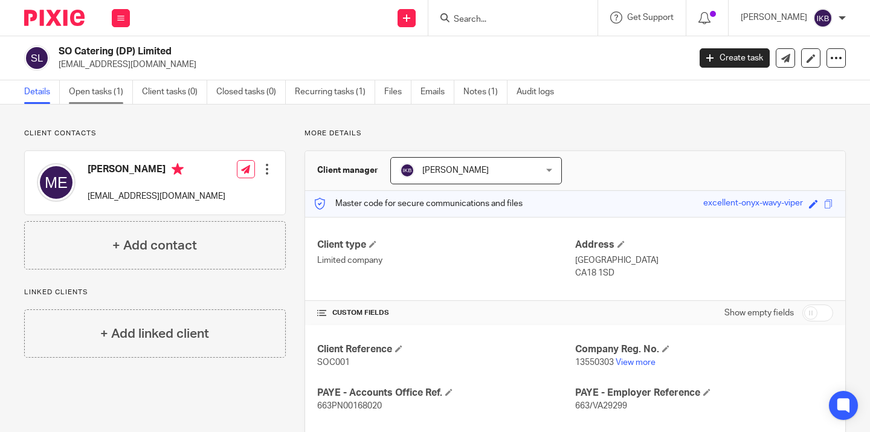
click at [103, 92] on link "Open tasks (1)" at bounding box center [101, 92] width 64 height 24
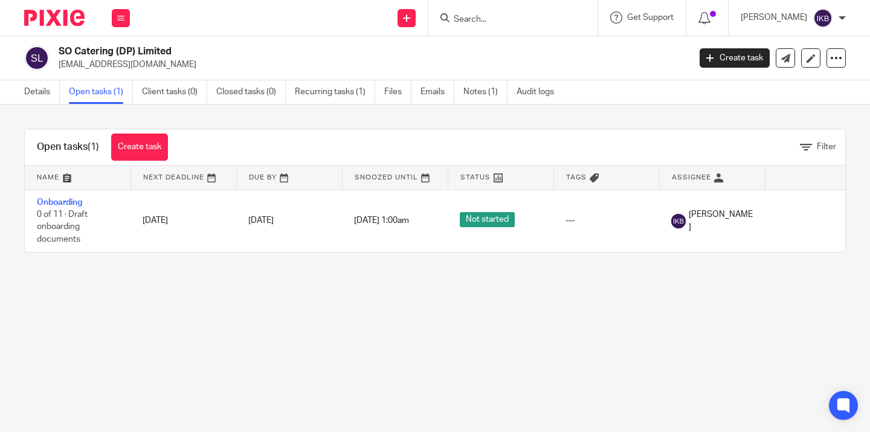
click at [73, 203] on link "Onboarding" at bounding box center [59, 202] width 45 height 8
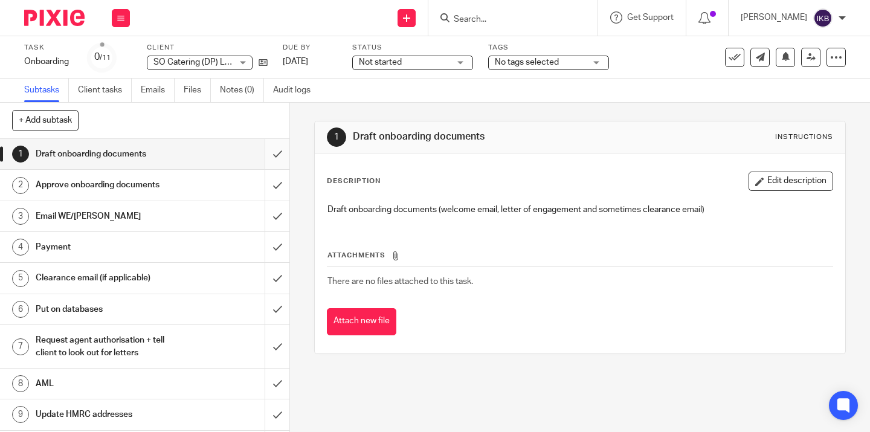
click at [286, 153] on input "submit" at bounding box center [144, 154] width 289 height 30
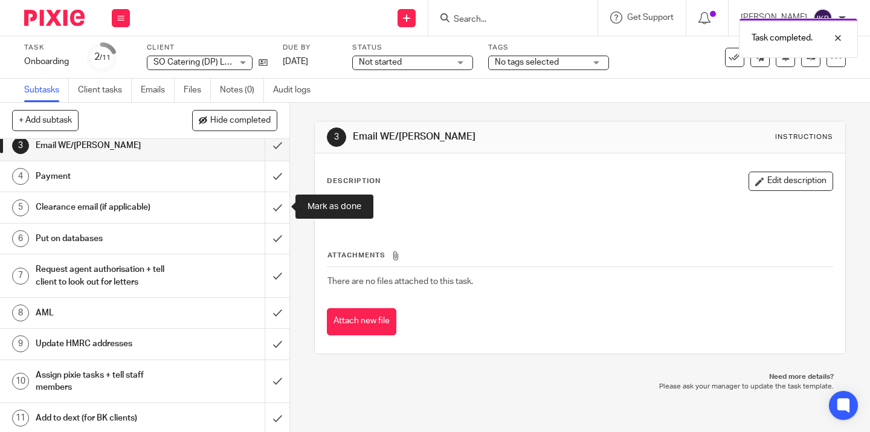
scroll to position [70, 0]
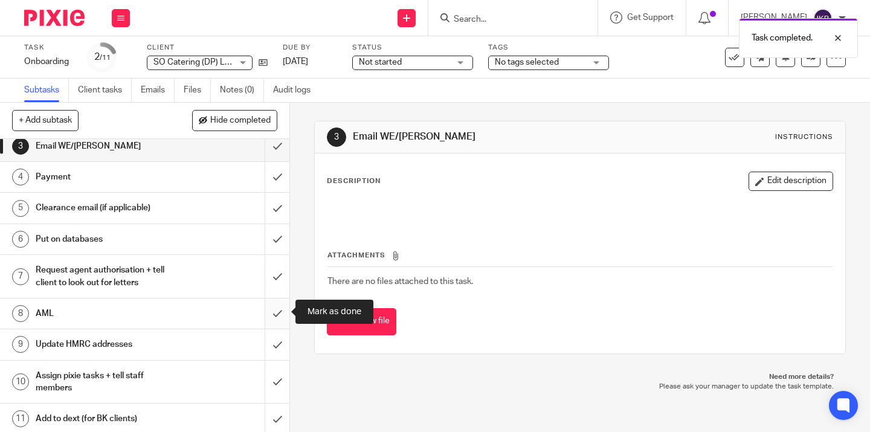
click at [277, 309] on input "submit" at bounding box center [144, 313] width 289 height 30
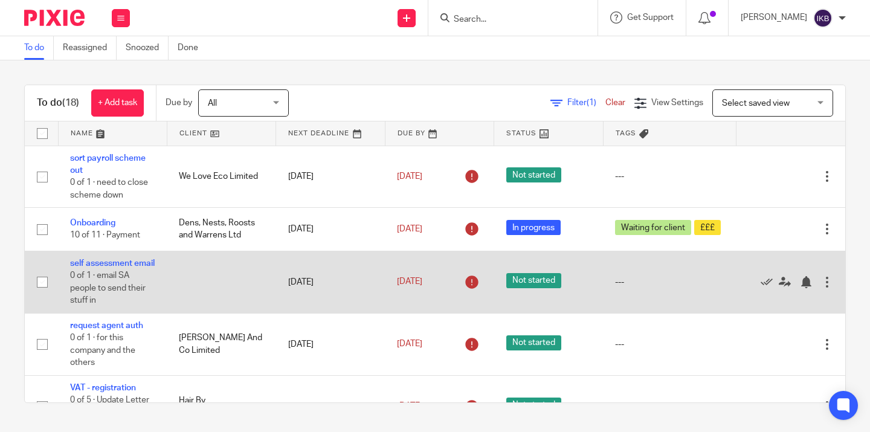
scroll to position [56, 0]
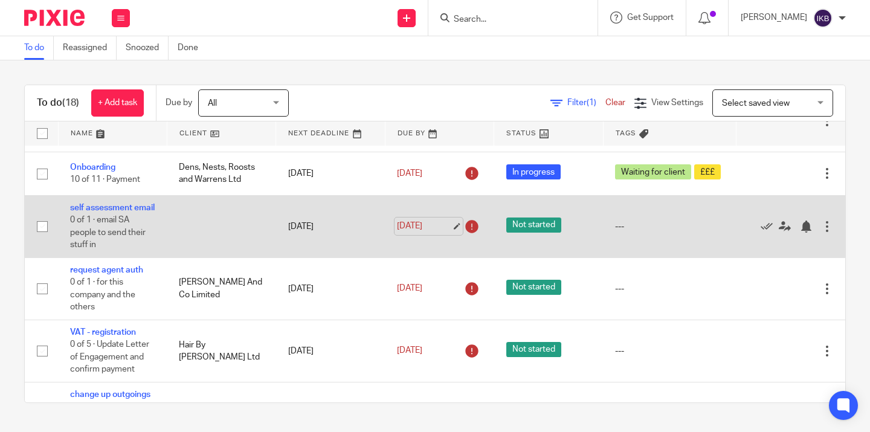
click at [429, 232] on link "18 Jul 2025" at bounding box center [424, 226] width 54 height 13
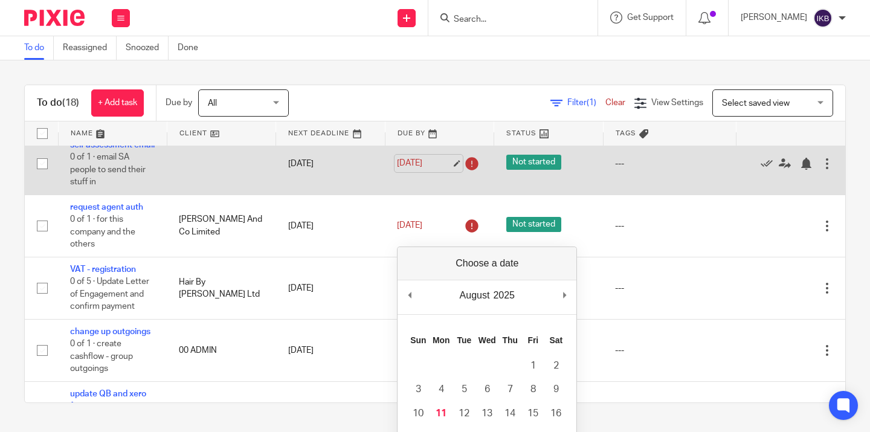
scroll to position [119, 0]
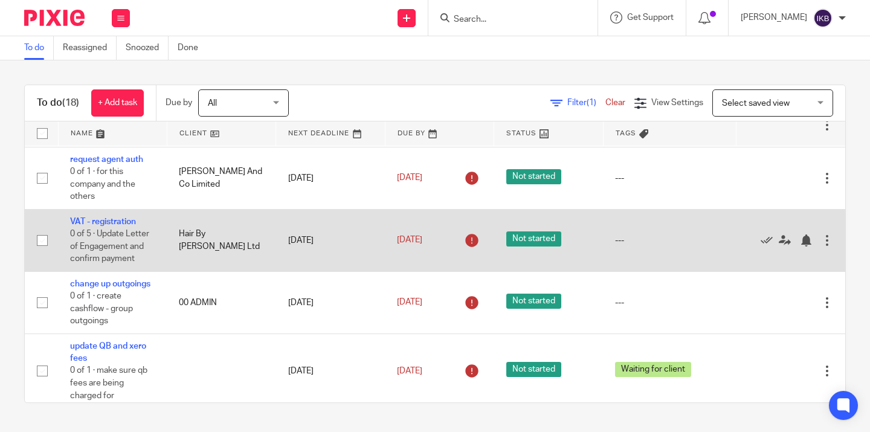
scroll to position [85, 0]
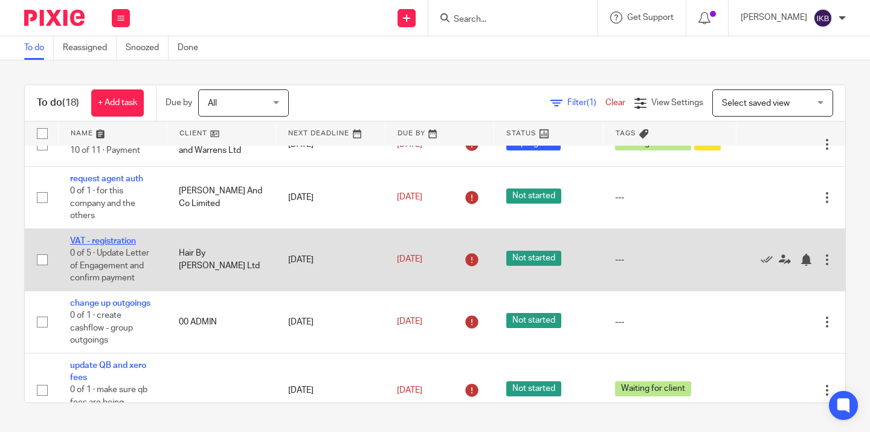
click at [115, 245] on link "VAT - registration" at bounding box center [103, 241] width 66 height 8
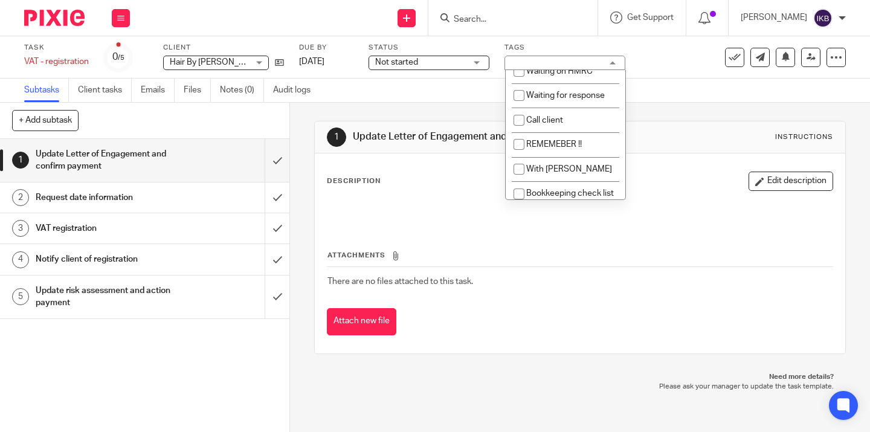
scroll to position [335, 0]
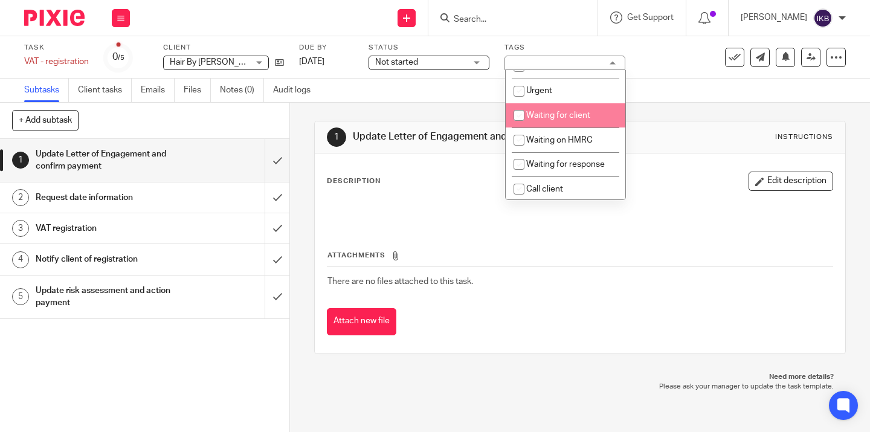
click at [556, 128] on li "Waiting for client" at bounding box center [565, 115] width 120 height 25
checkbox input "true"
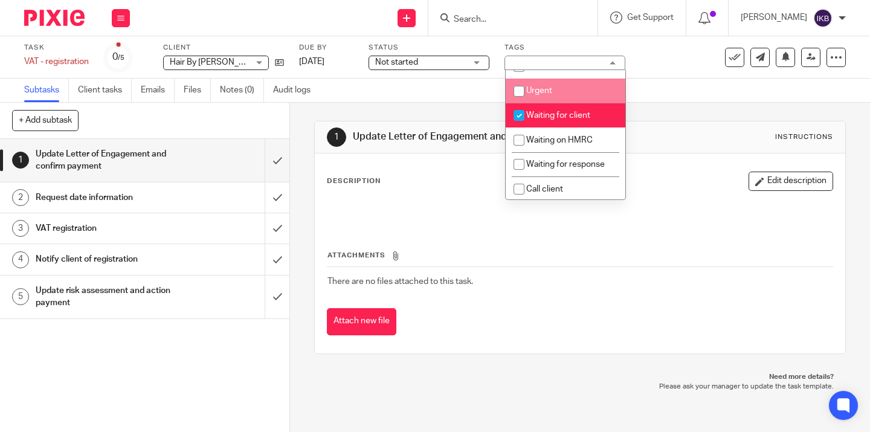
click at [662, 66] on div "Task VAT - registration Save VAT - registration 0 /5 Client Hair By Frankie Ltd…" at bounding box center [366, 57] width 684 height 29
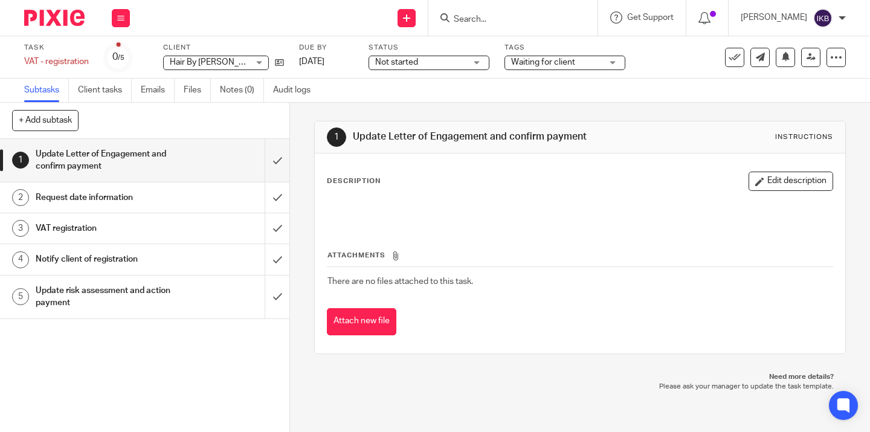
click at [44, 12] on img at bounding box center [54, 18] width 60 height 16
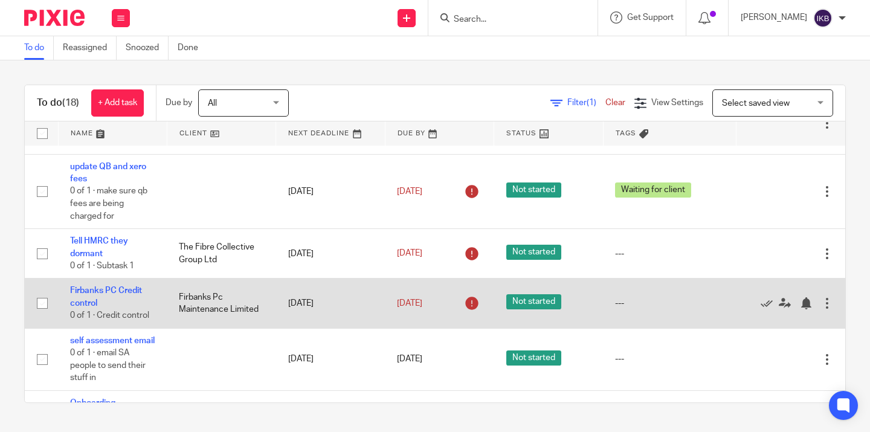
scroll to position [219, 0]
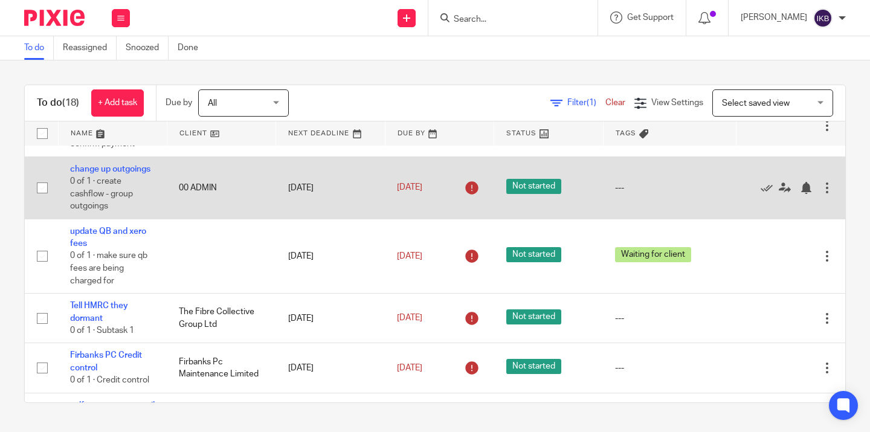
click at [827, 191] on div at bounding box center [827, 188] width 12 height 12
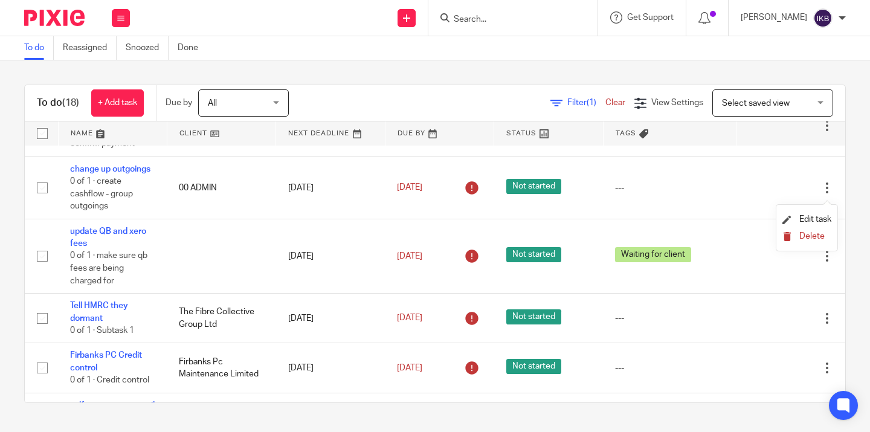
click at [810, 240] on span "Delete" at bounding box center [811, 236] width 25 height 8
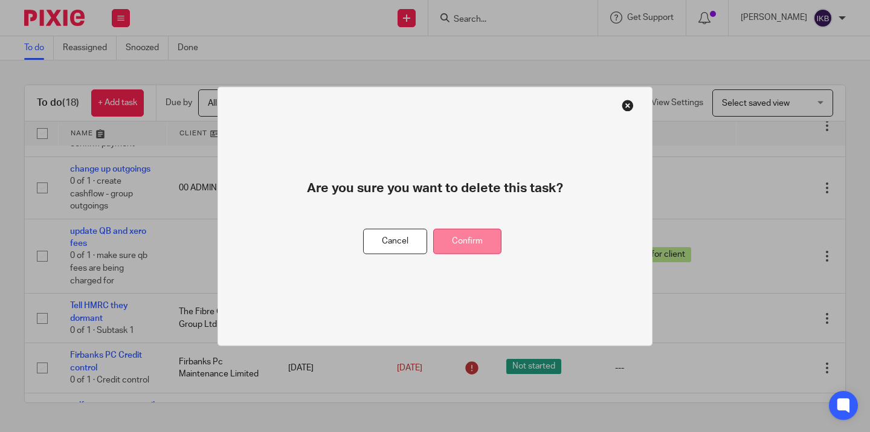
click at [477, 254] on button "Confirm" at bounding box center [467, 241] width 68 height 26
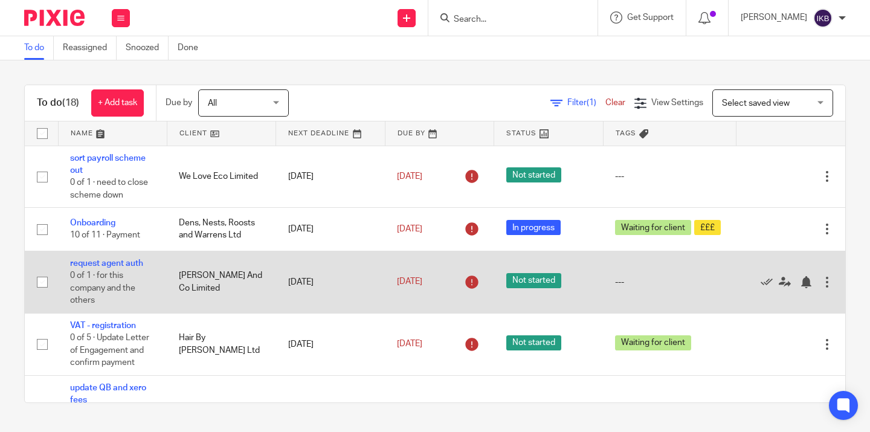
scroll to position [0, 0]
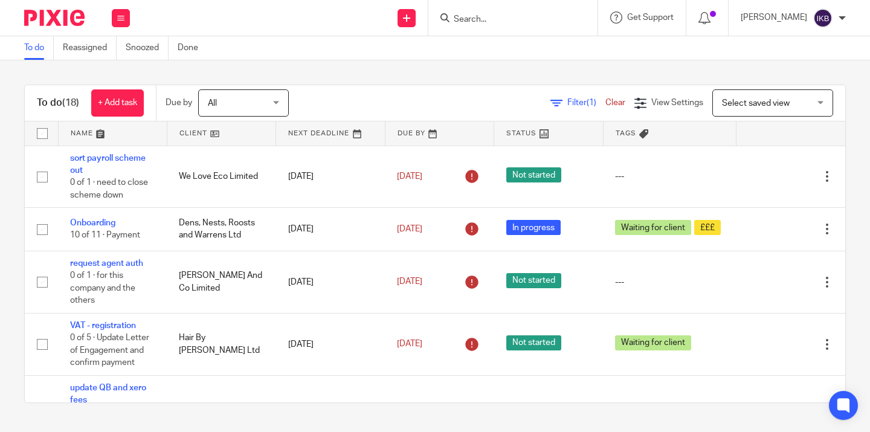
click at [463, 25] on div at bounding box center [512, 18] width 169 height 36
click at [452, 20] on input "Search" at bounding box center [506, 19] width 109 height 11
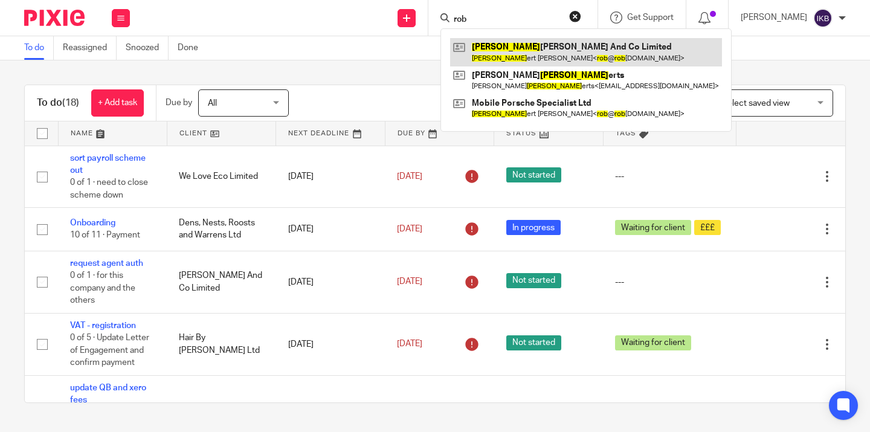
type input "rob"
click at [463, 54] on link at bounding box center [586, 52] width 272 height 28
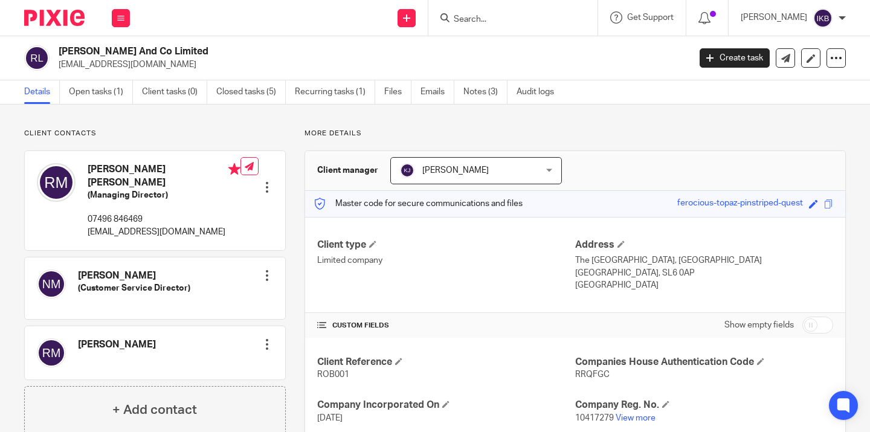
click at [61, 13] on img at bounding box center [54, 18] width 60 height 16
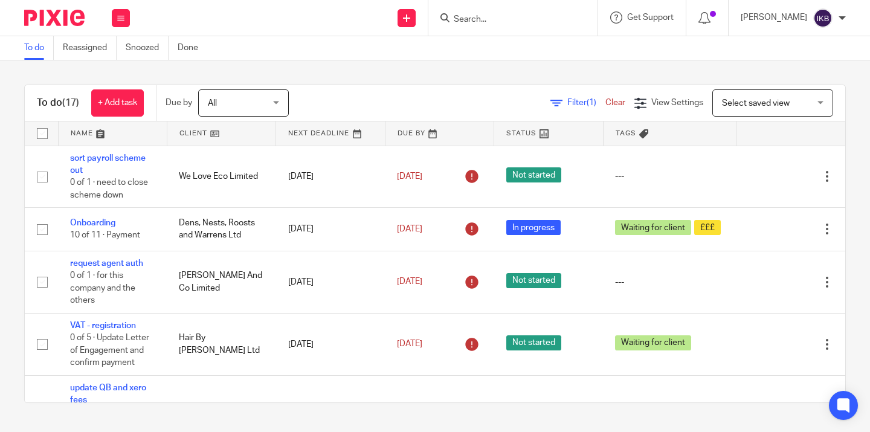
scroll to position [60, 0]
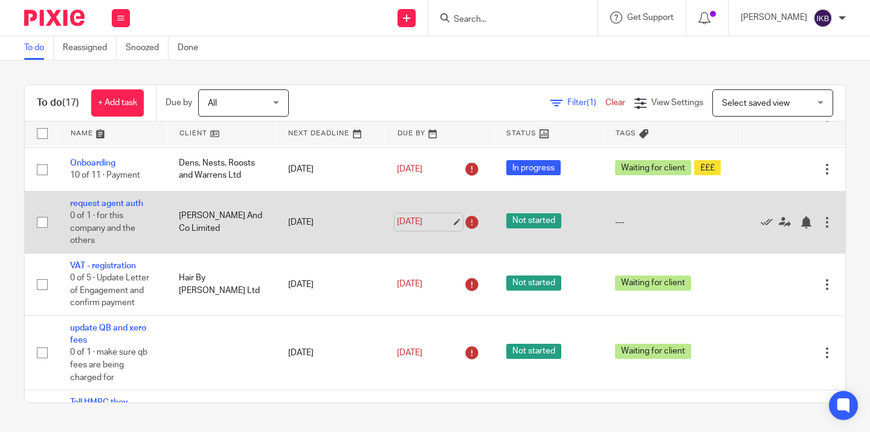
click at [412, 223] on link "[DATE]" at bounding box center [424, 222] width 54 height 13
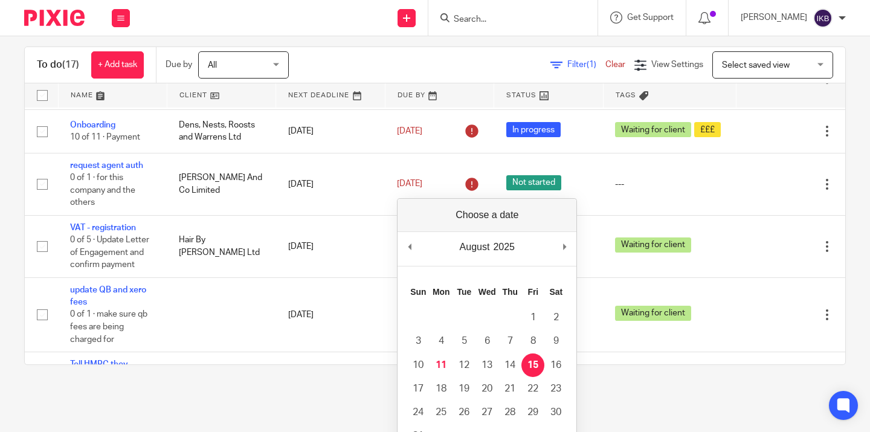
scroll to position [0, 0]
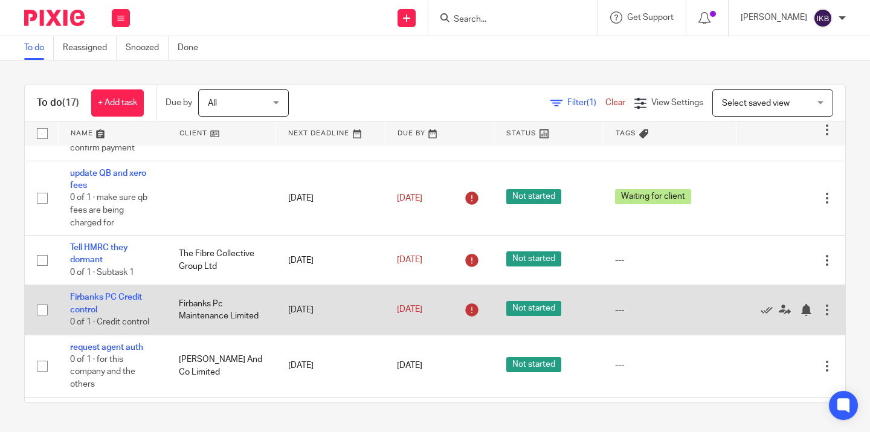
scroll to position [167, 0]
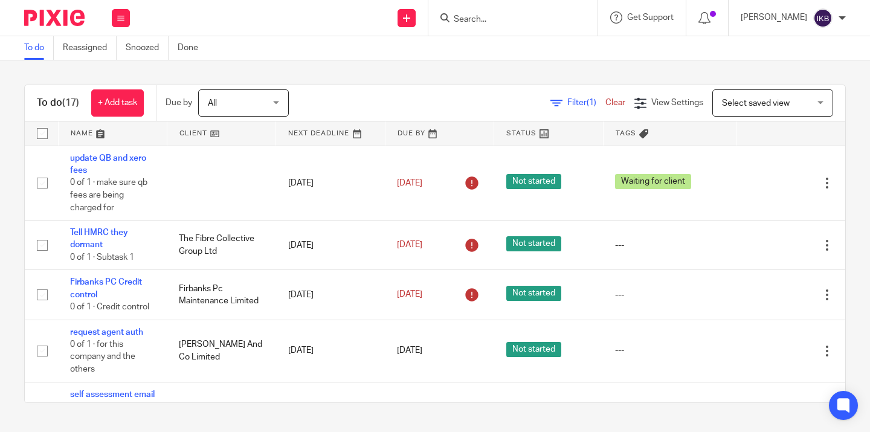
click at [442, 4] on div at bounding box center [512, 18] width 169 height 36
